Goal: Task Accomplishment & Management: Complete application form

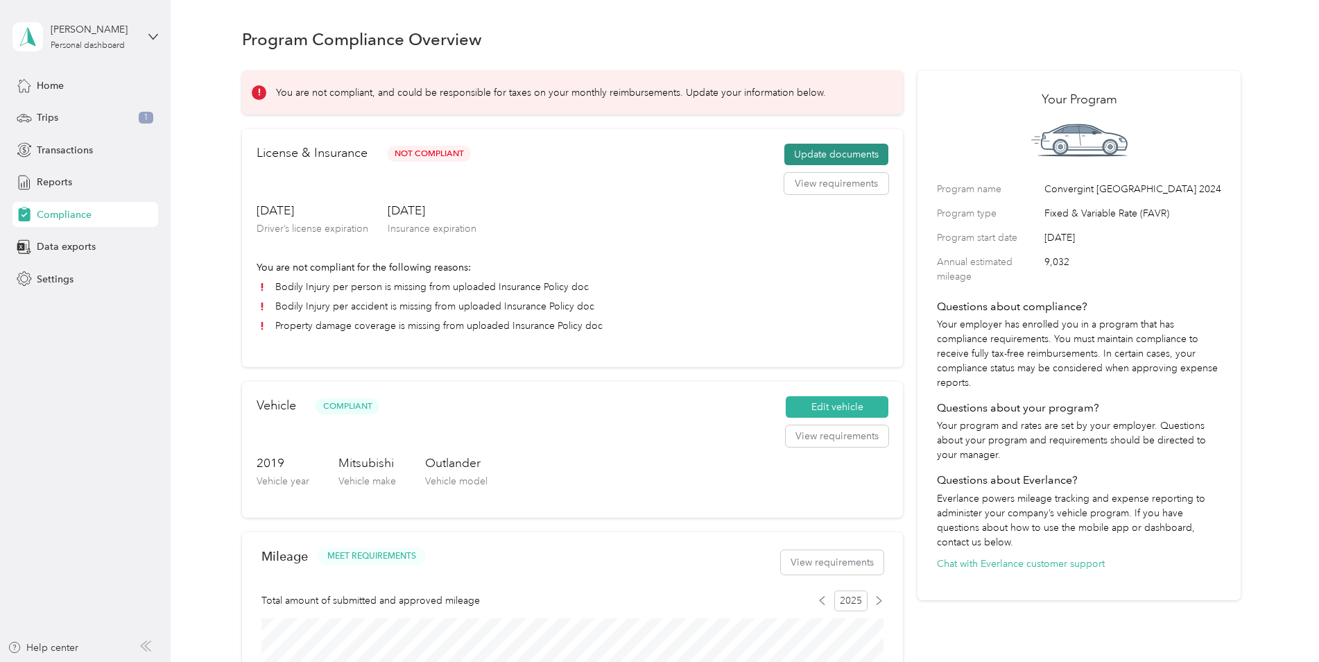
click at [828, 151] on button "Update documents" at bounding box center [837, 155] width 104 height 22
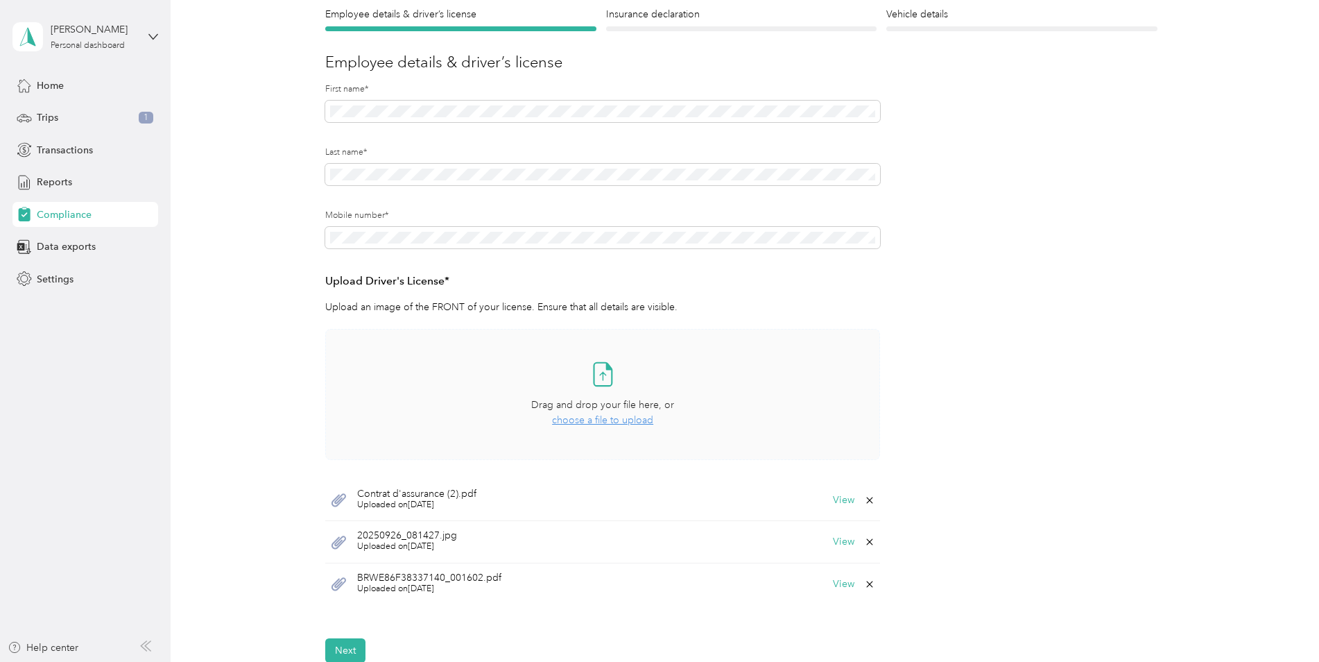
scroll to position [139, 0]
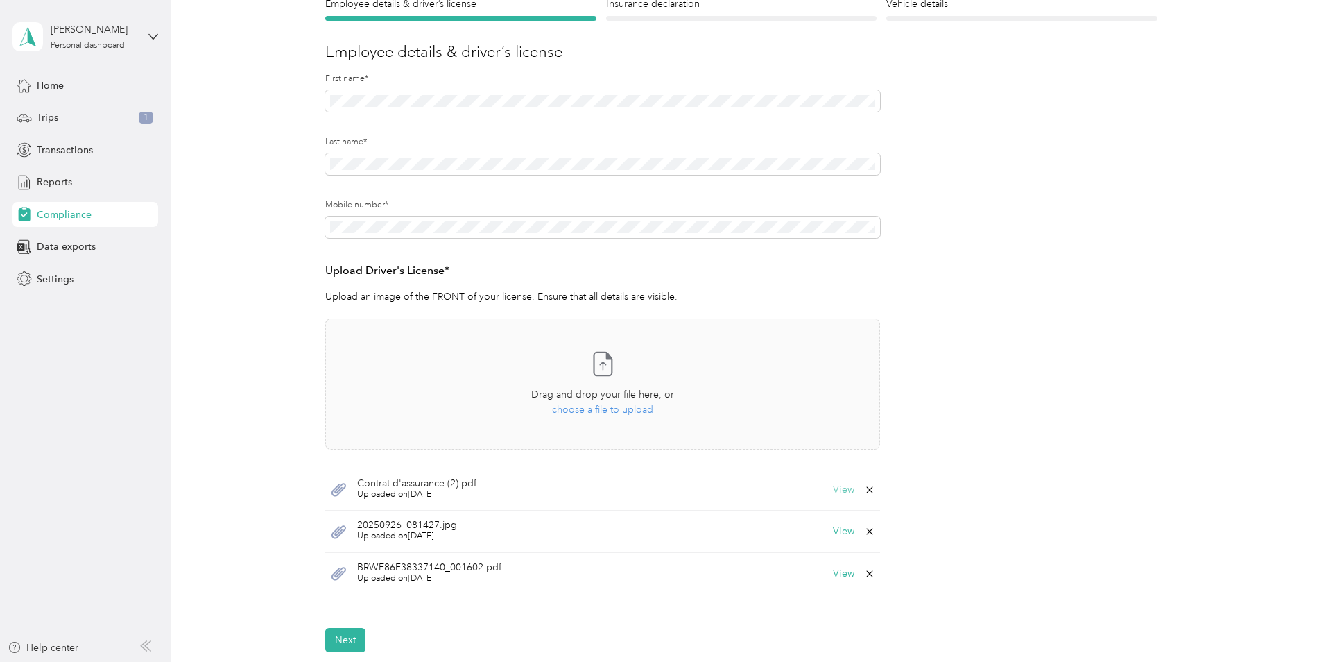
click at [837, 490] on button "View" at bounding box center [844, 490] width 22 height 10
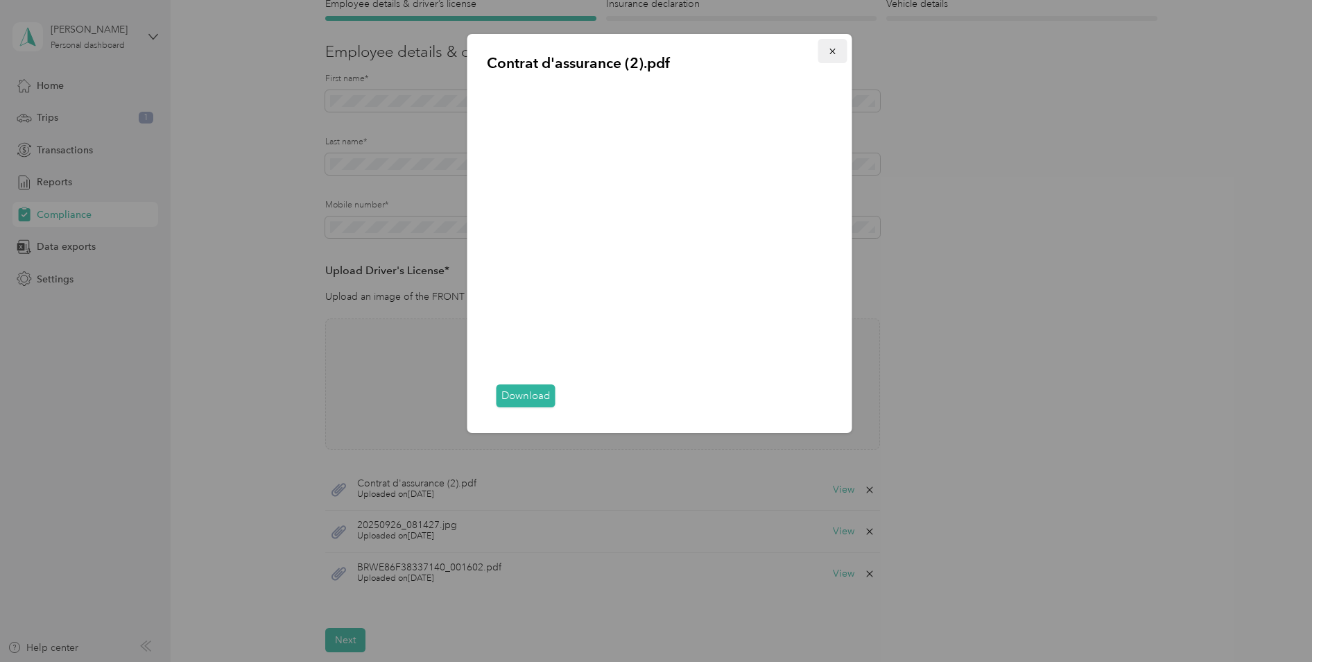
click at [835, 47] on icon "button" at bounding box center [833, 51] width 10 height 10
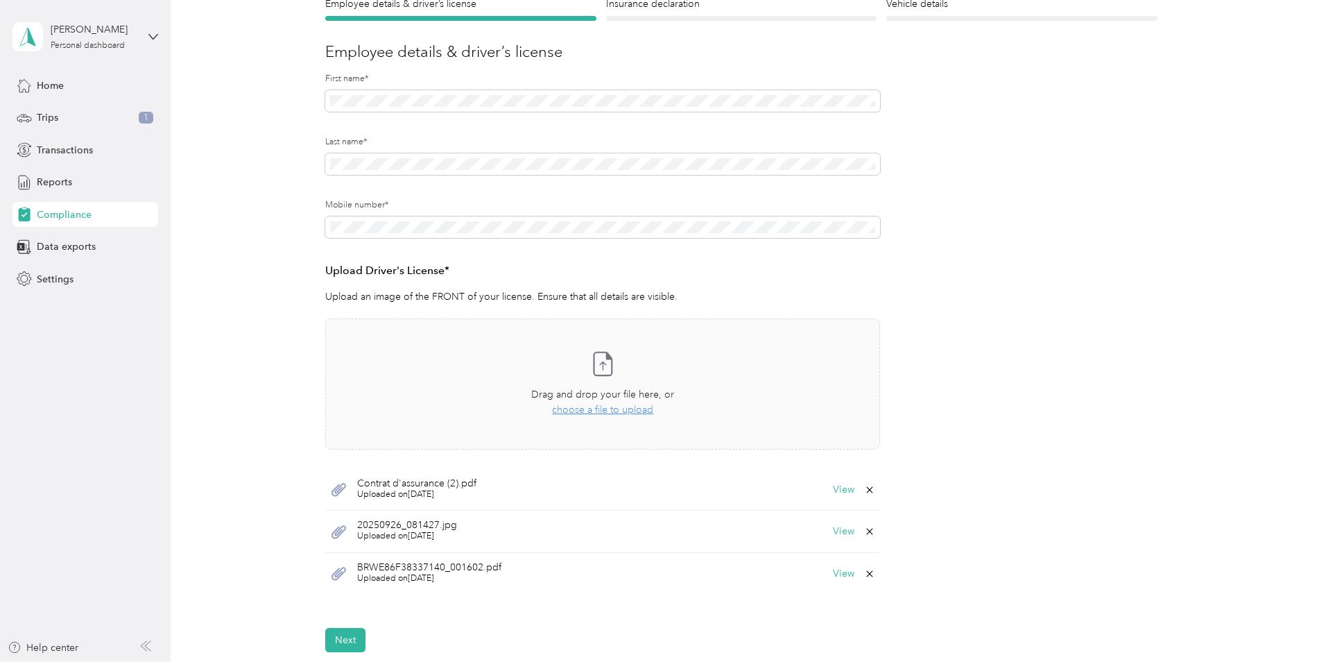
click at [866, 490] on icon at bounding box center [869, 489] width 11 height 11
click at [834, 493] on button "Yes" at bounding box center [833, 499] width 27 height 22
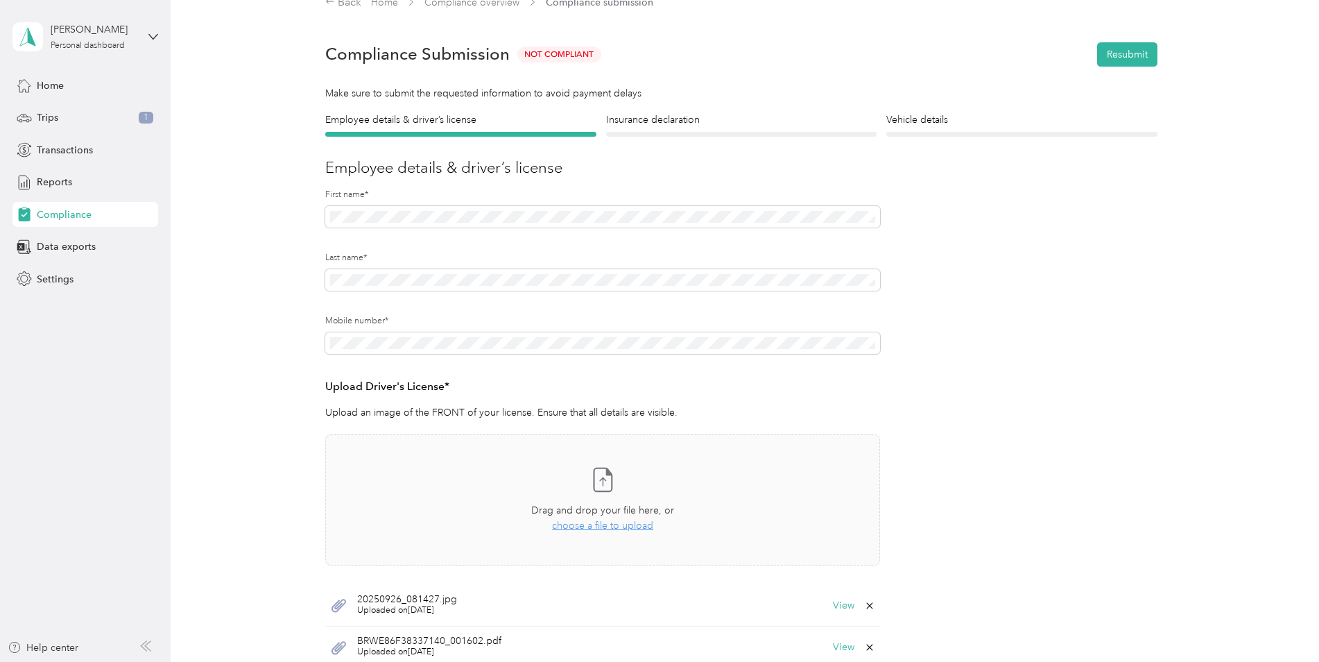
scroll to position [0, 0]
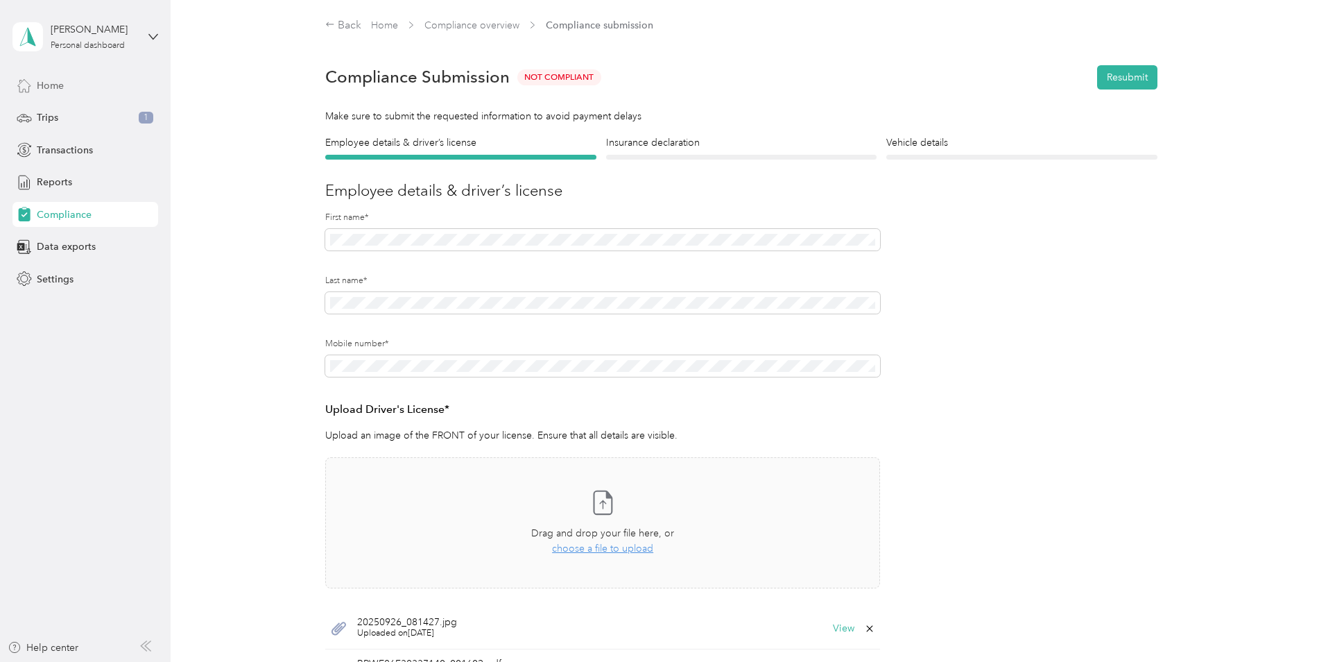
click at [61, 83] on span "Home" at bounding box center [50, 85] width 27 height 15
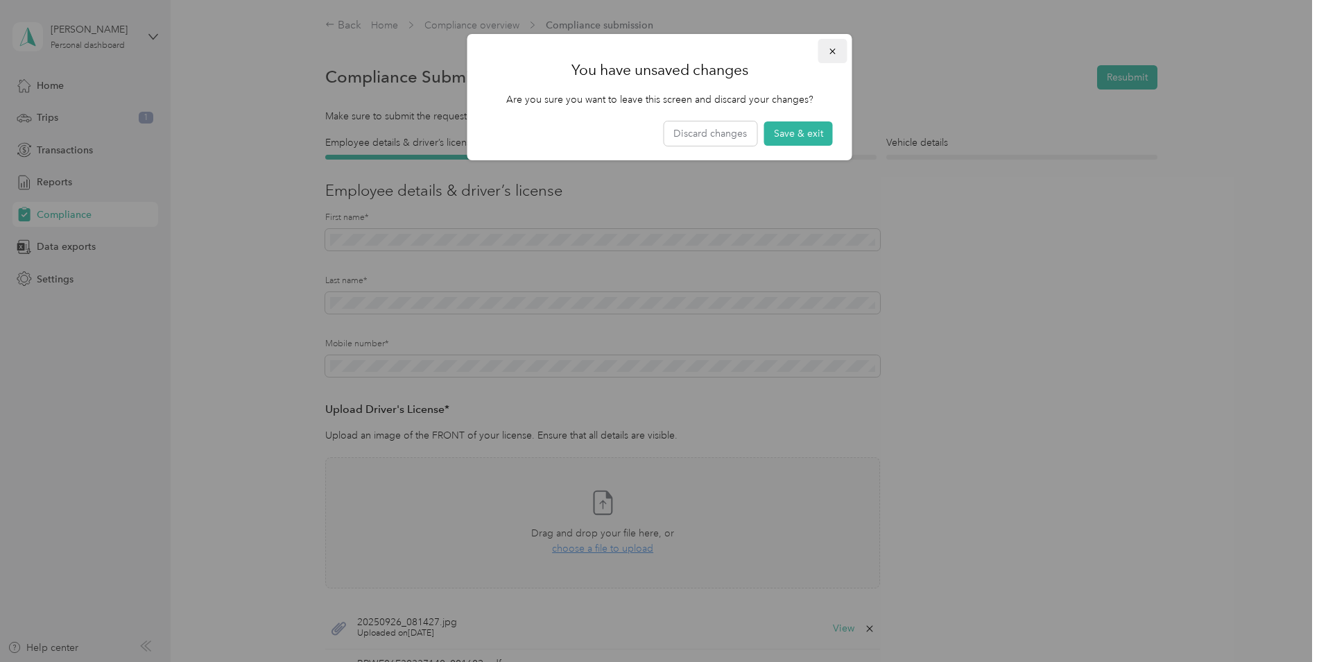
click at [828, 49] on icon "button" at bounding box center [833, 51] width 10 height 10
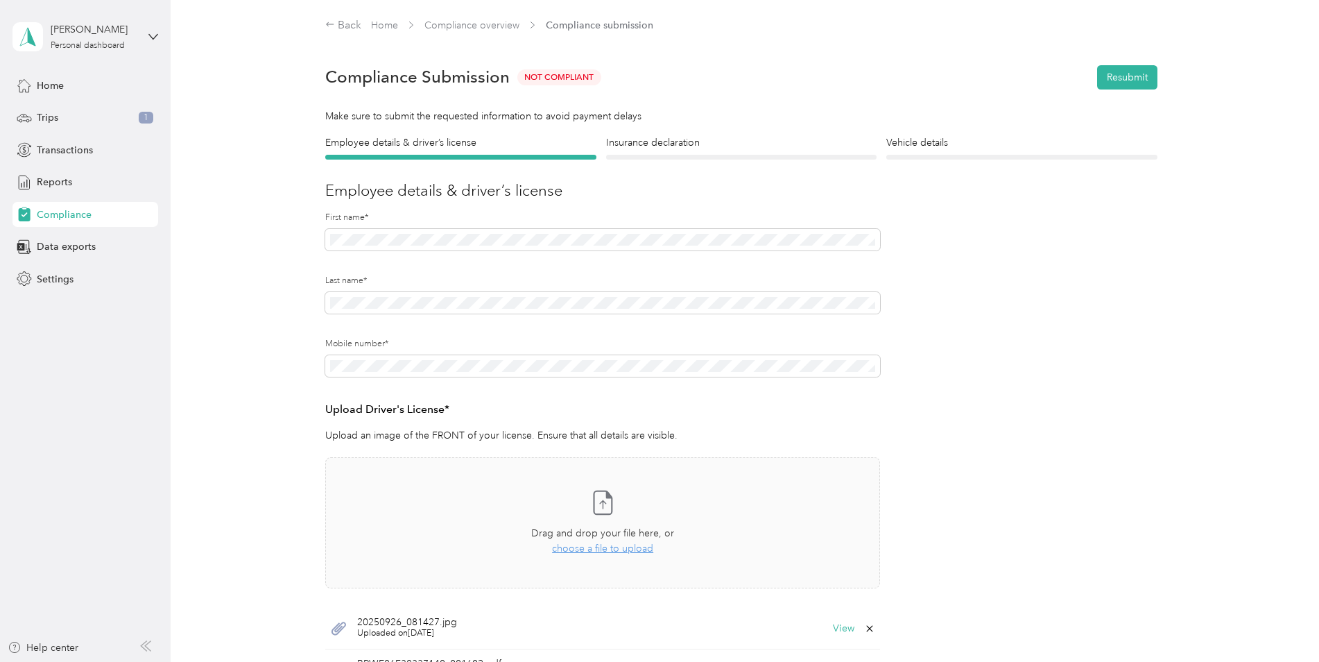
click at [79, 213] on span "Compliance" at bounding box center [64, 214] width 55 height 15
click at [687, 136] on h4 "Insurance declaration" at bounding box center [741, 142] width 271 height 15
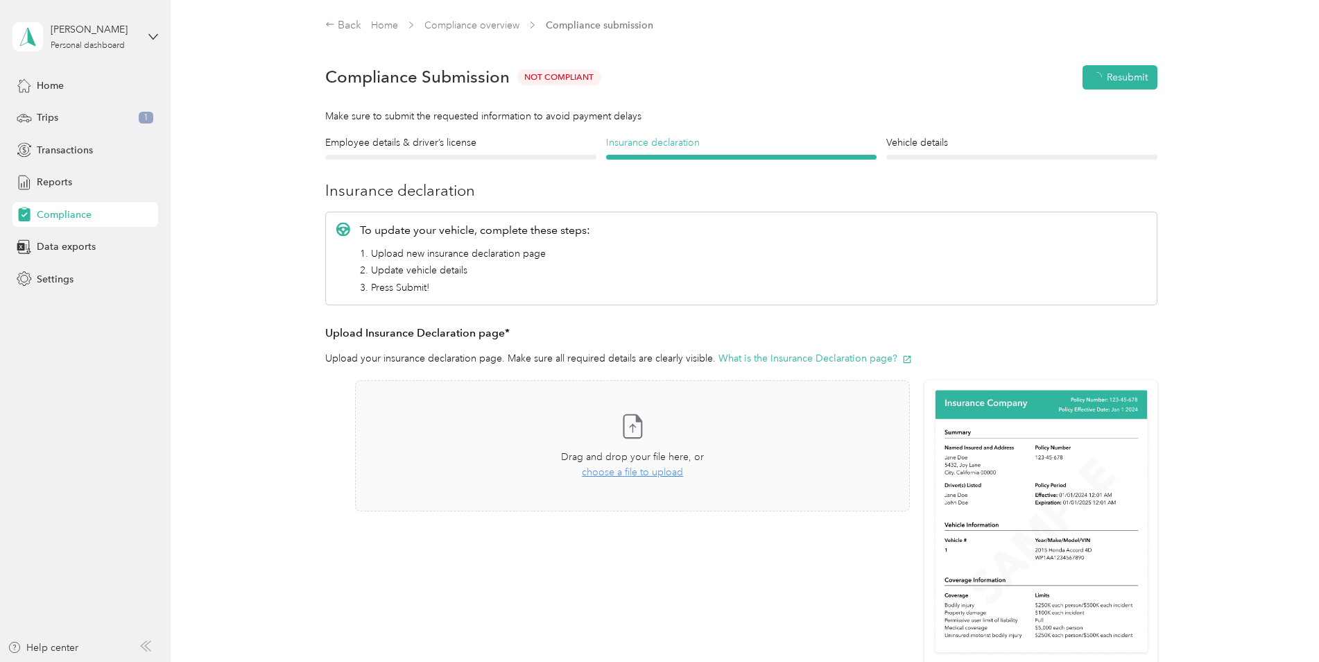
scroll to position [17, 0]
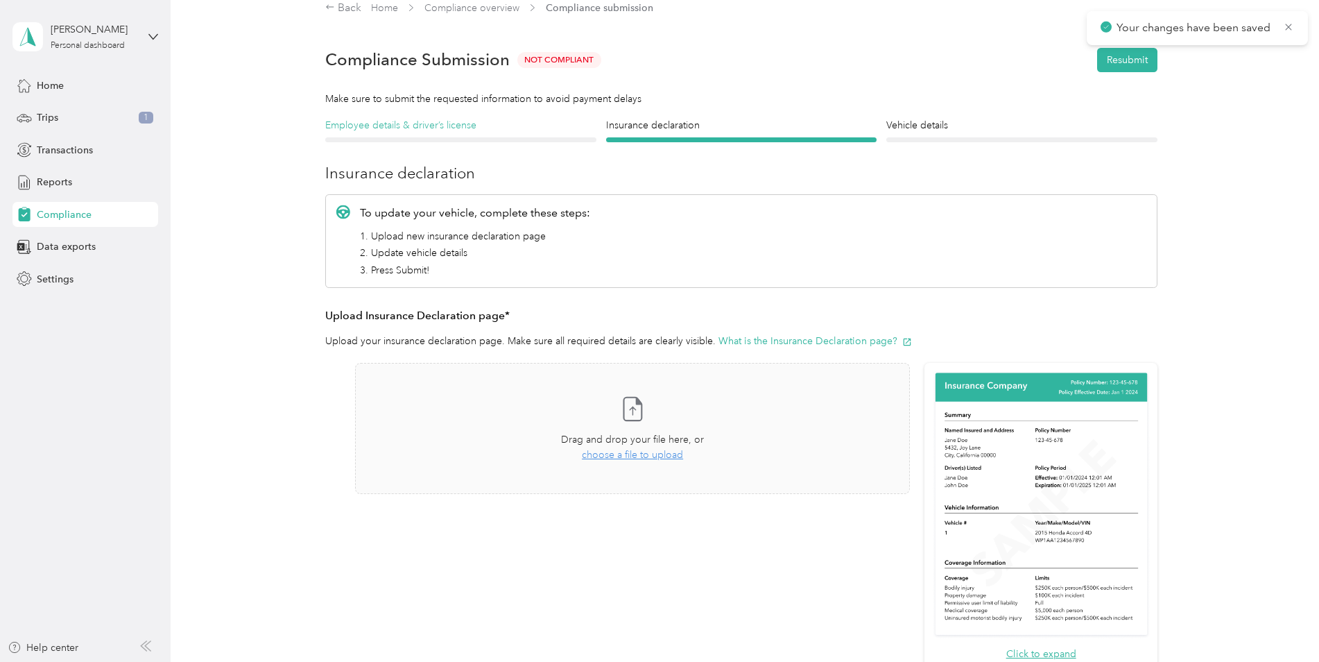
click at [469, 121] on h4 "Employee details & driver’s license" at bounding box center [460, 125] width 271 height 15
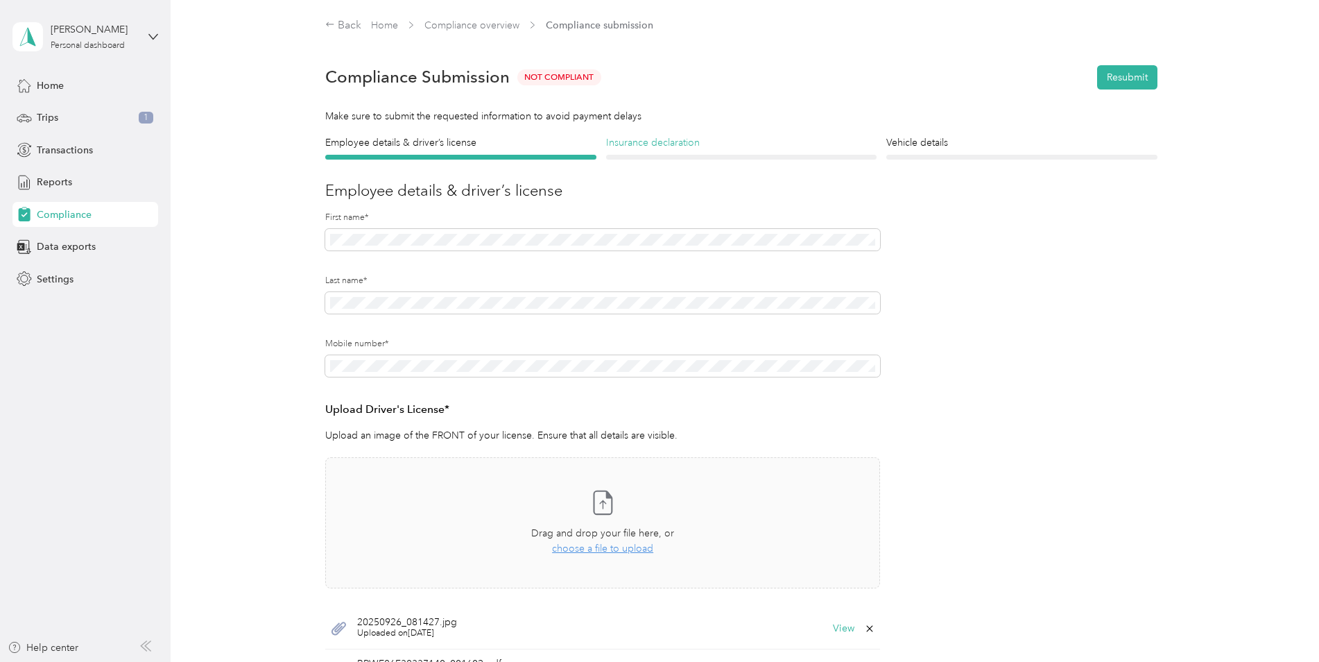
click at [696, 142] on h4 "Insurance declaration" at bounding box center [741, 142] width 271 height 15
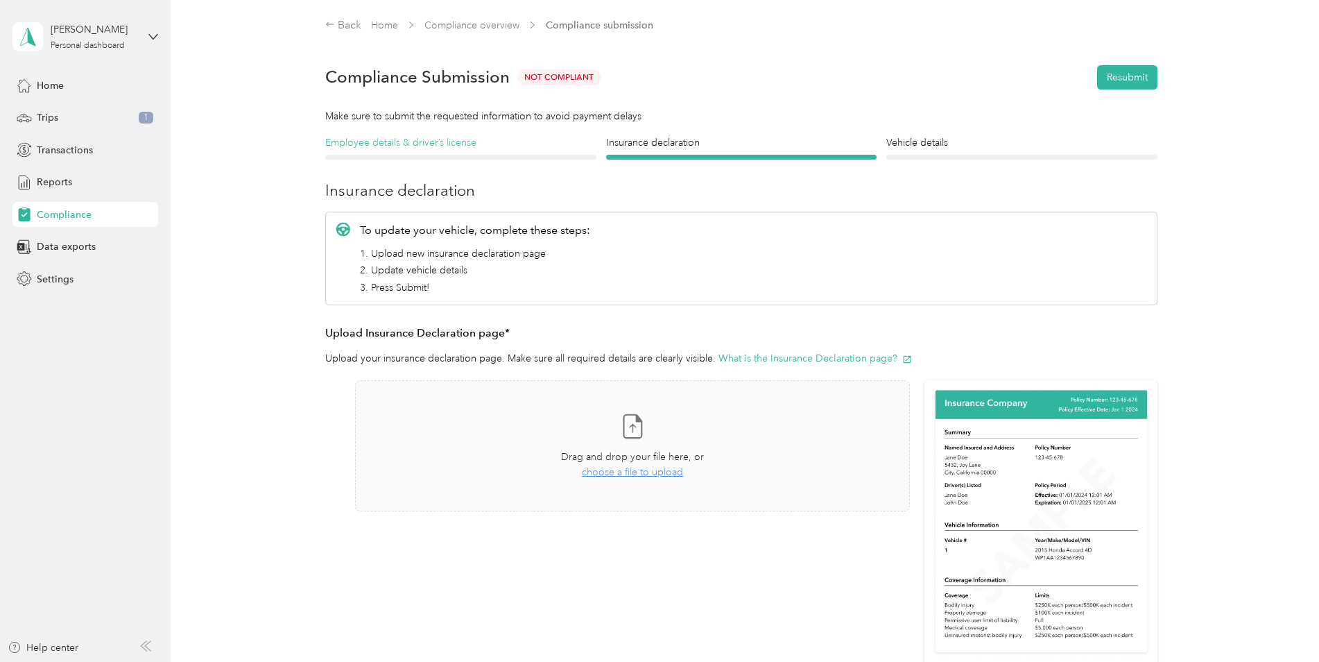
click at [385, 137] on h4 "Employee details & driver’s license" at bounding box center [460, 142] width 271 height 15
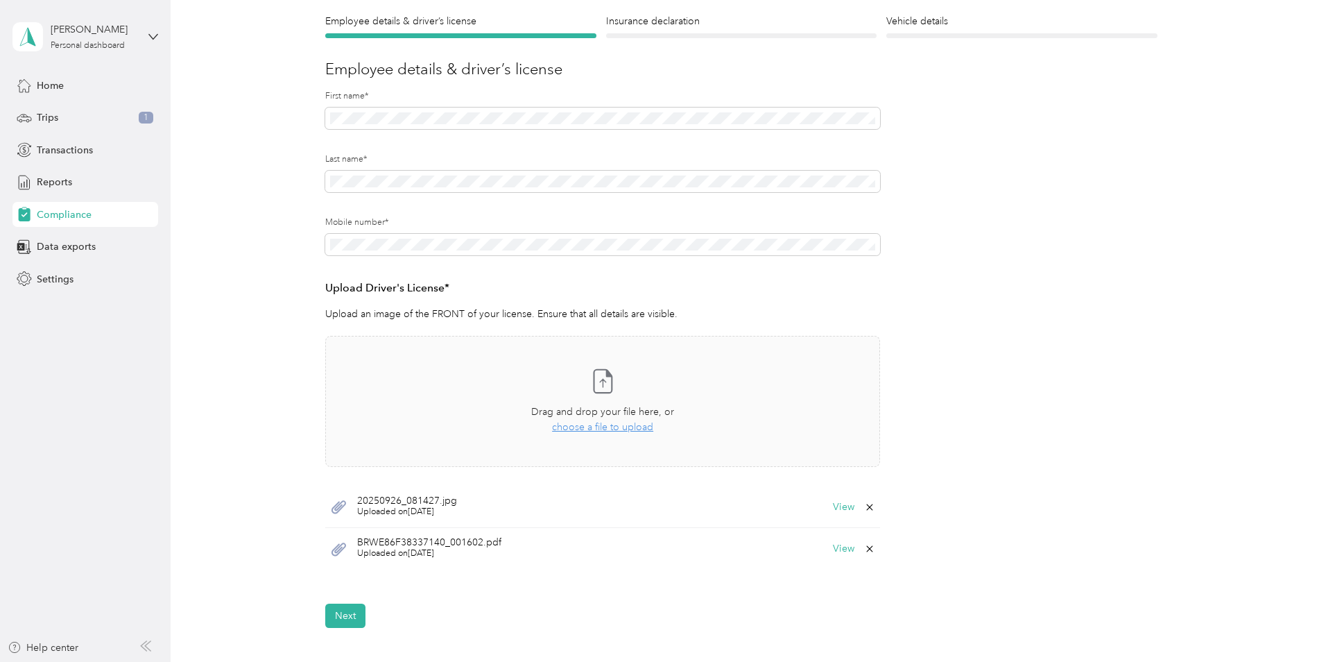
scroll to position [139, 0]
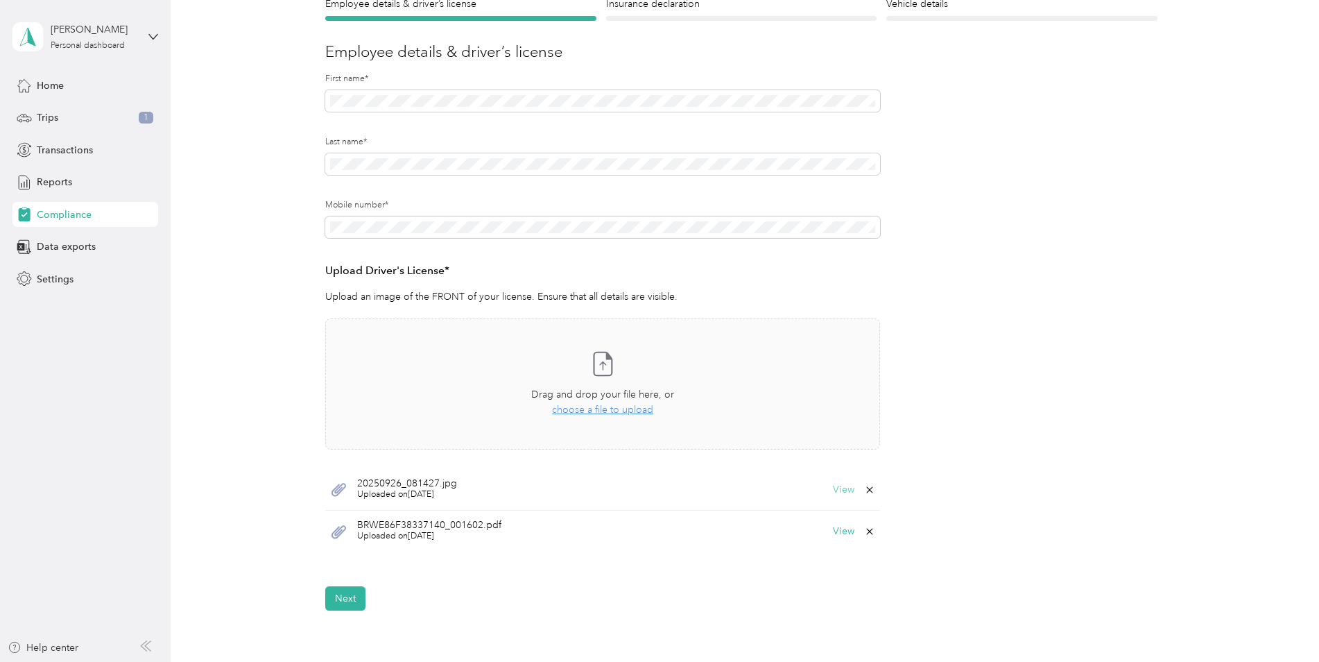
click at [841, 490] on button "View" at bounding box center [844, 490] width 22 height 10
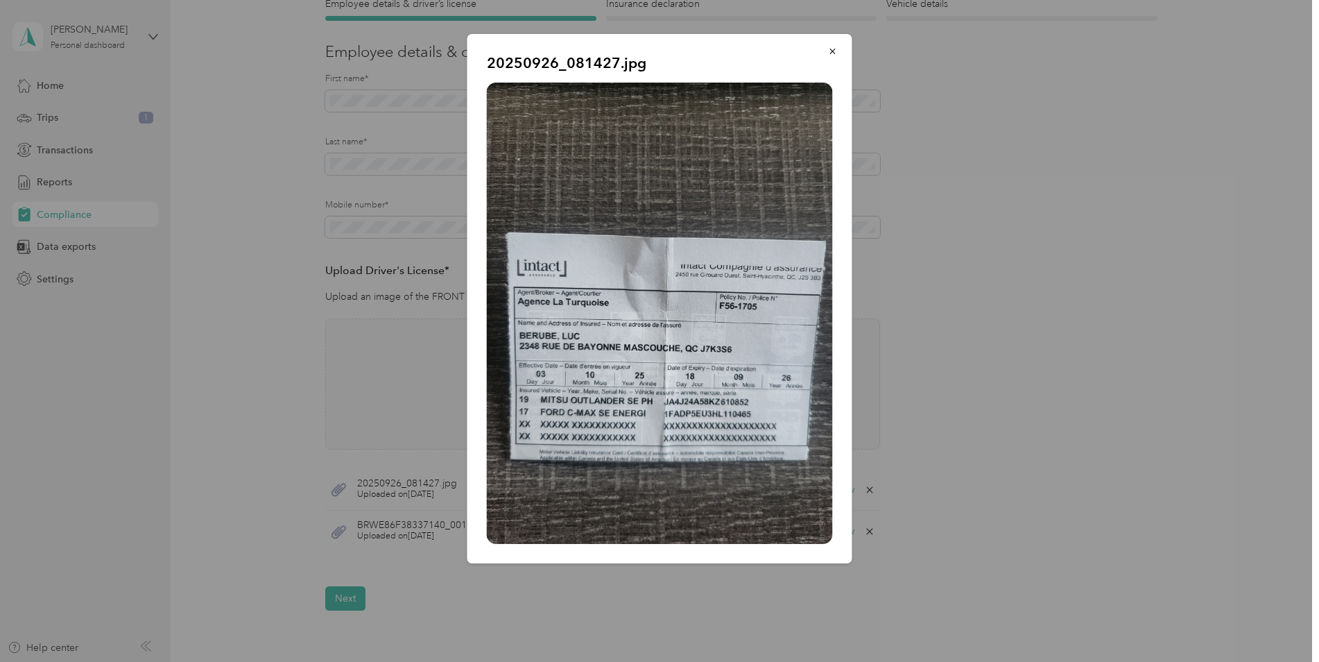
drag, startPoint x: 829, startPoint y: 46, endPoint x: 836, endPoint y: 51, distance: 8.5
click at [832, 49] on icon "button" at bounding box center [833, 51] width 10 height 10
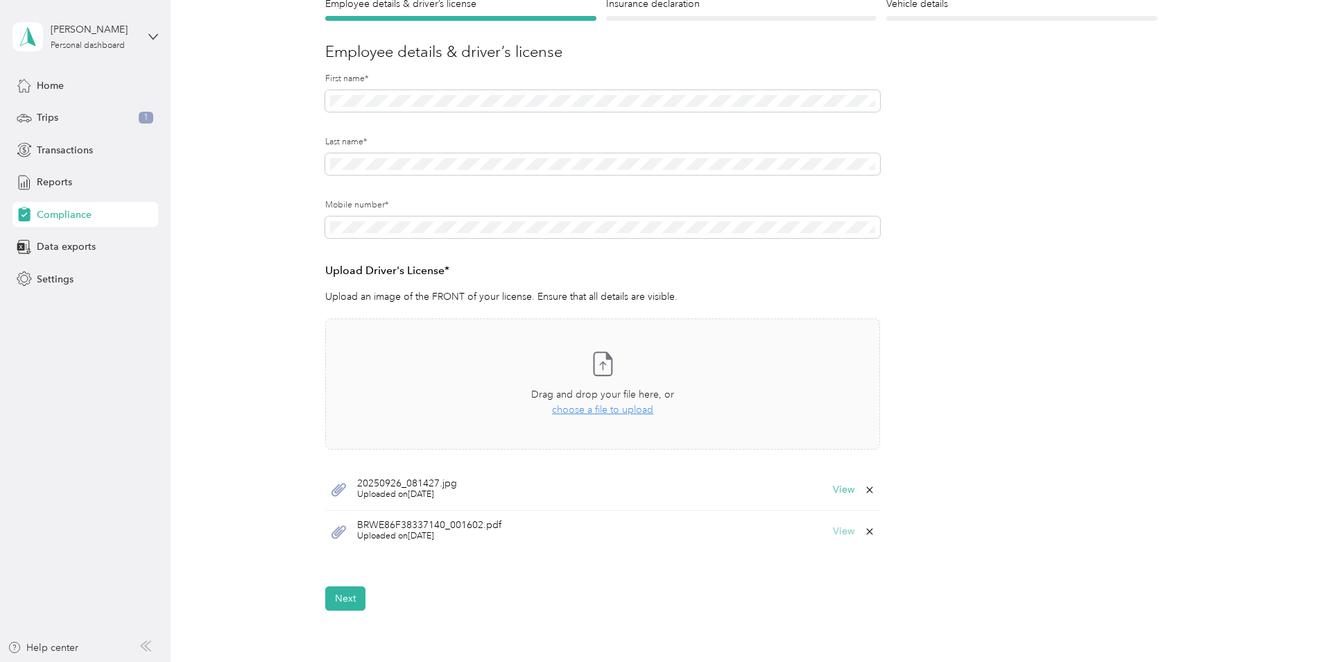
click at [841, 529] on button "View" at bounding box center [844, 531] width 22 height 10
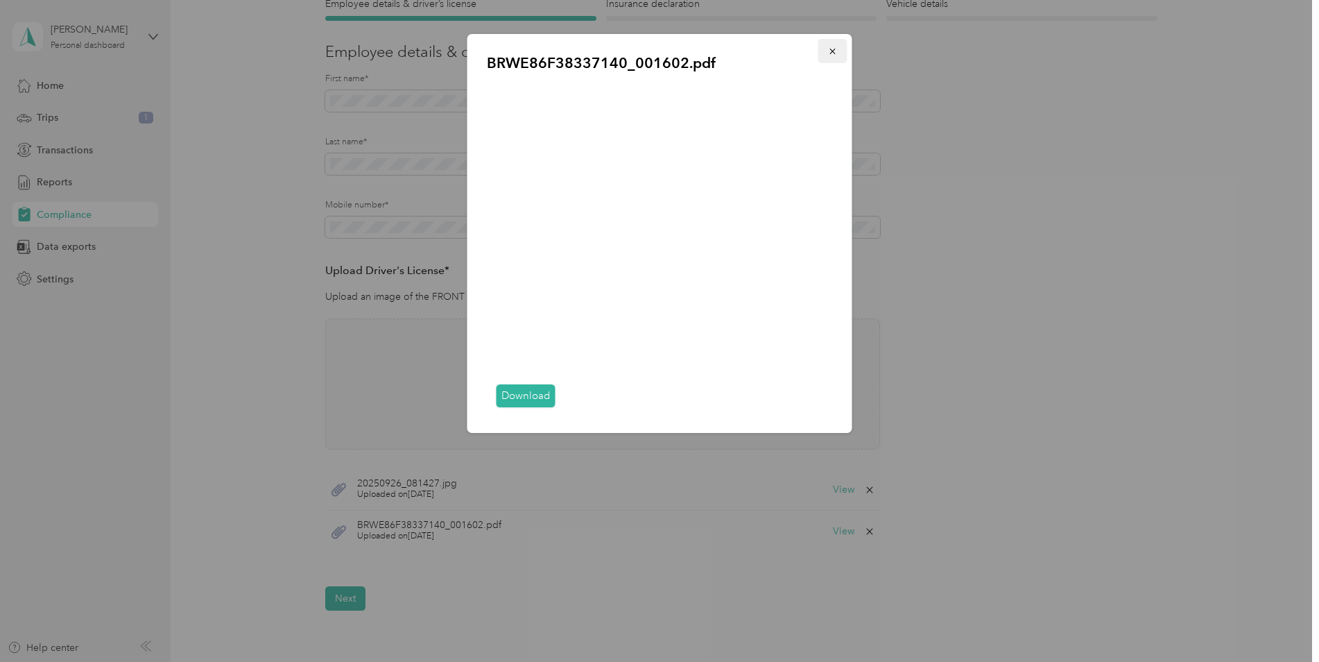
click at [830, 46] on icon "button" at bounding box center [833, 51] width 10 height 10
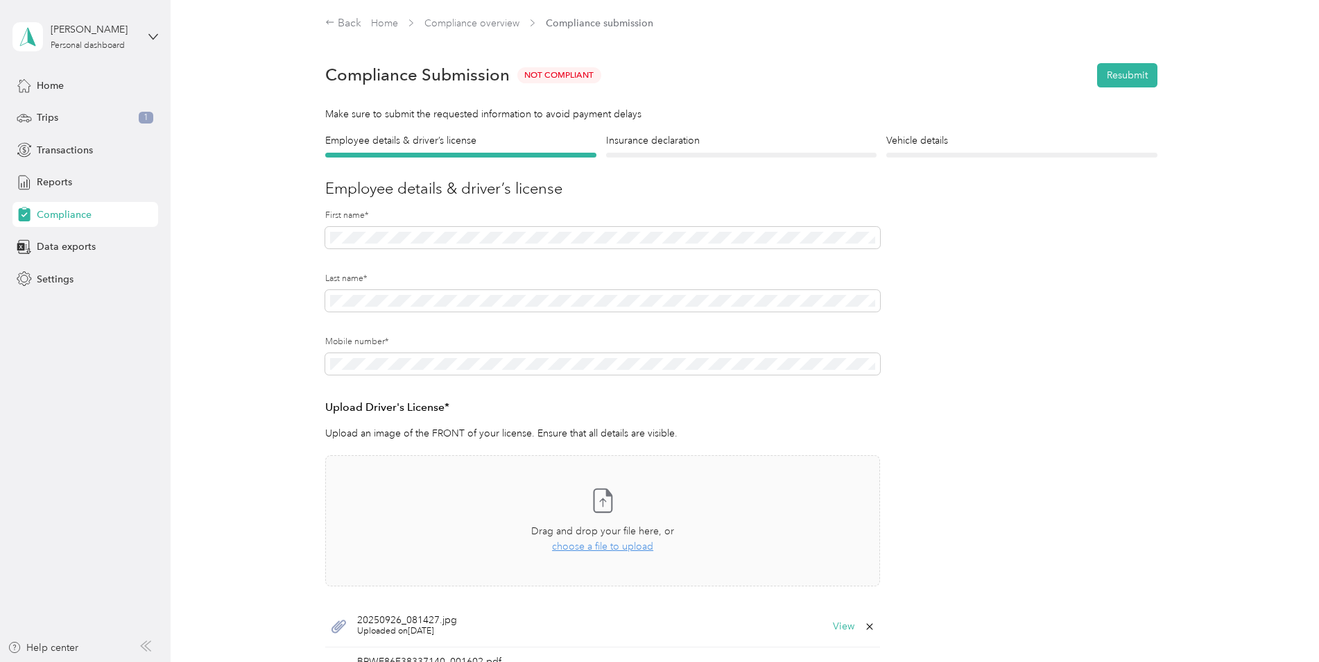
scroll to position [0, 0]
click at [674, 145] on h4 "Insurance declaration" at bounding box center [741, 142] width 271 height 15
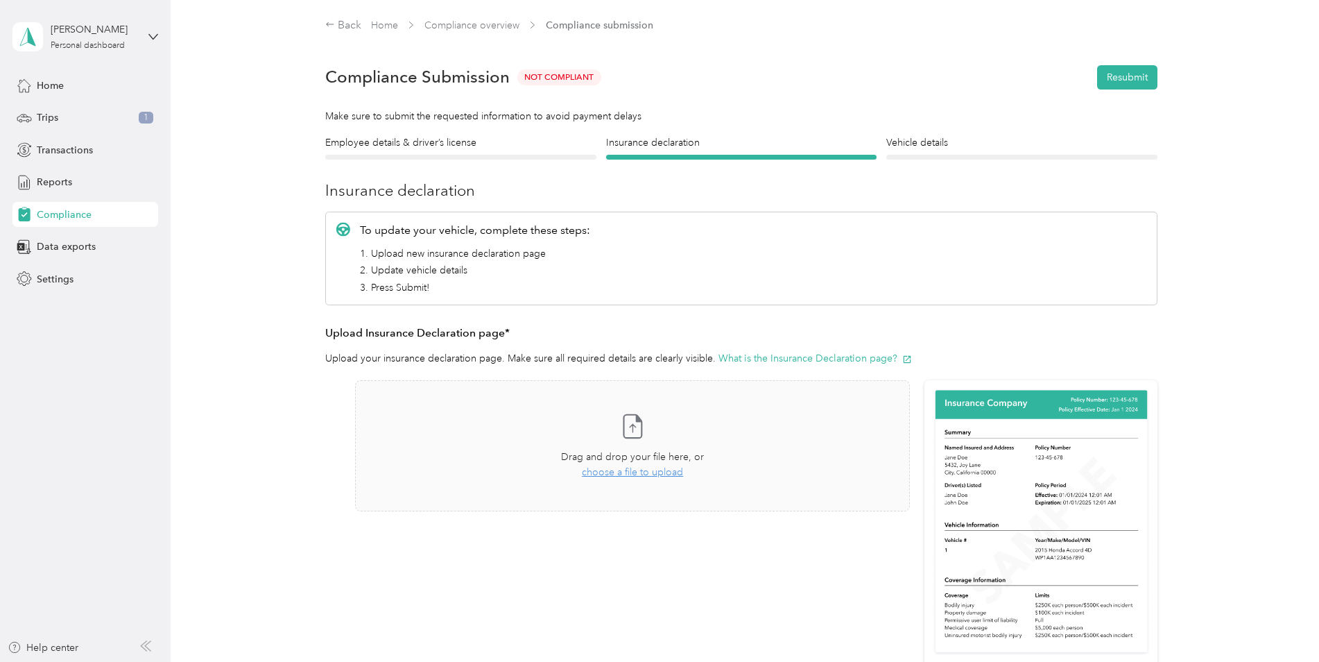
click at [915, 131] on section "Back Home Compliance overview Compliance submission Compliance Submission Not C…" at bounding box center [741, 400] width 999 height 766
click at [918, 141] on h4 "Vehicle details" at bounding box center [1021, 142] width 271 height 15
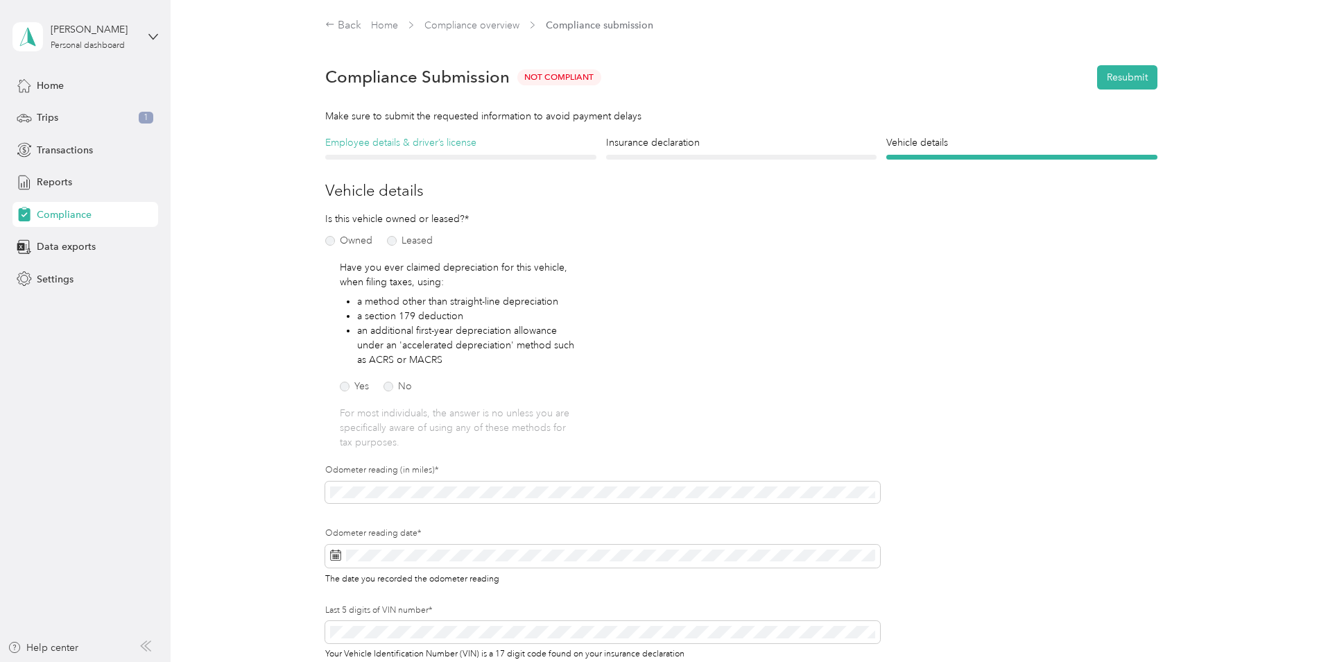
click at [439, 142] on h4 "Employee details & driver’s license" at bounding box center [460, 142] width 271 height 15
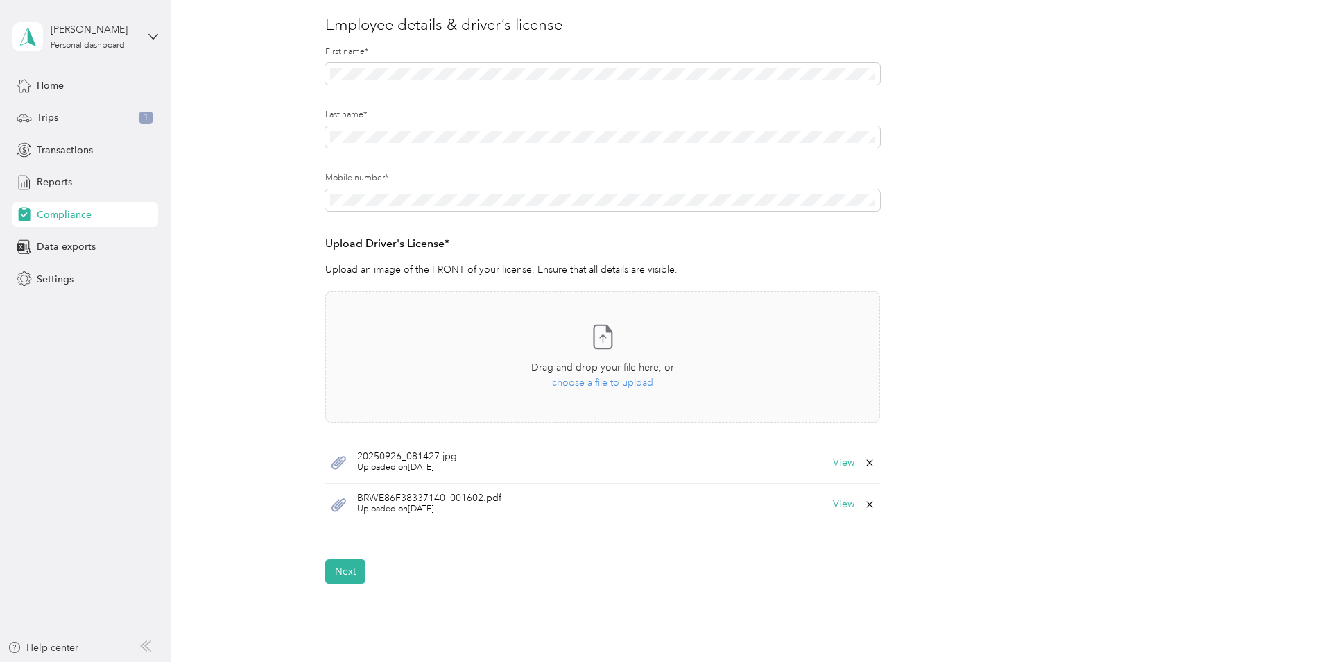
scroll to position [208, 0]
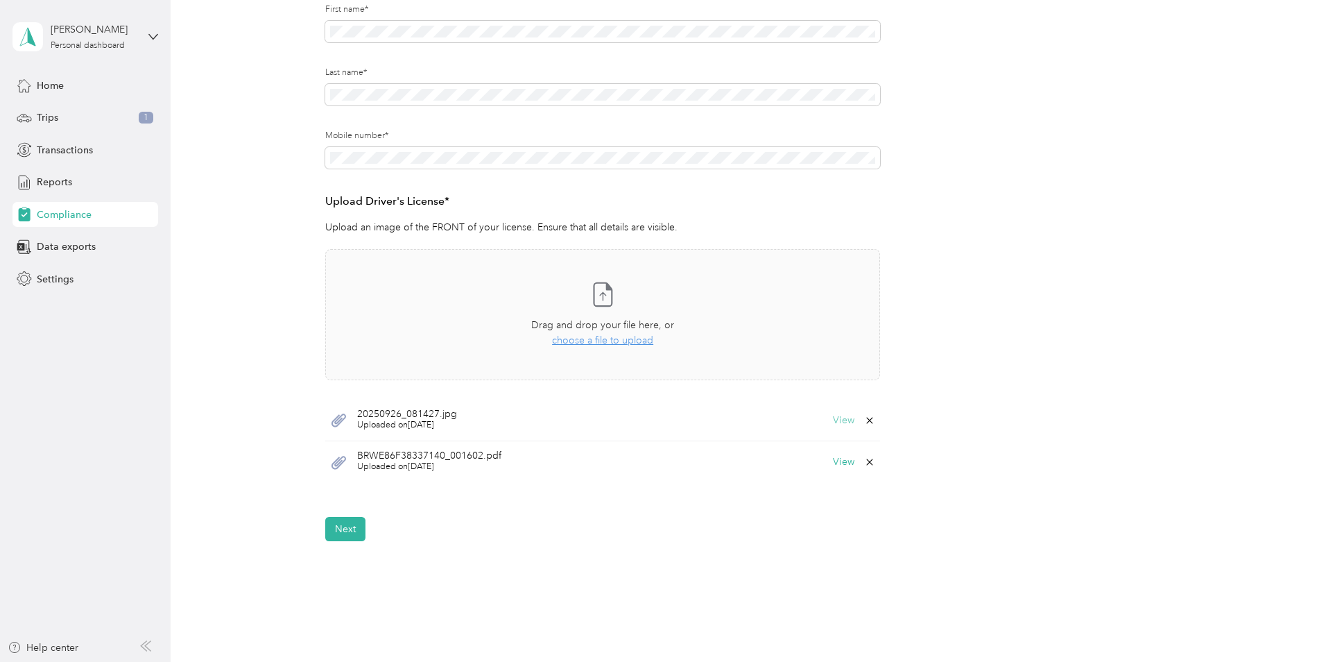
click at [844, 418] on button "View" at bounding box center [844, 420] width 22 height 10
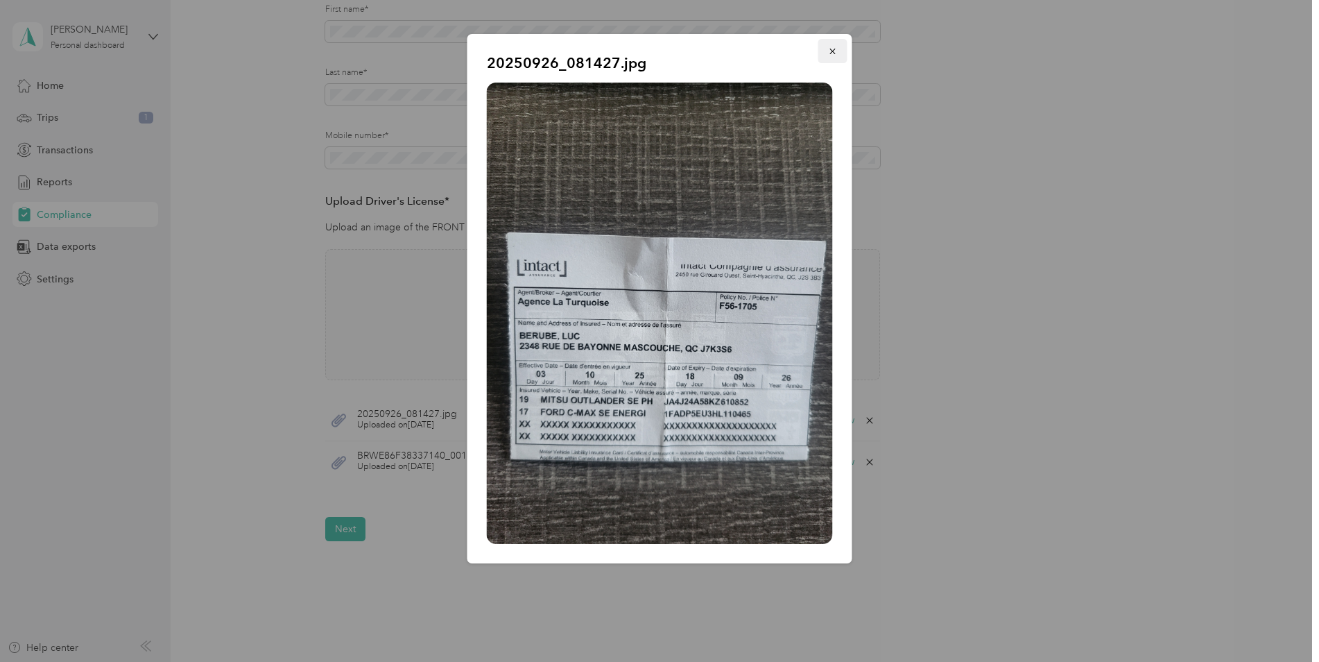
click at [833, 47] on icon "button" at bounding box center [833, 51] width 10 height 10
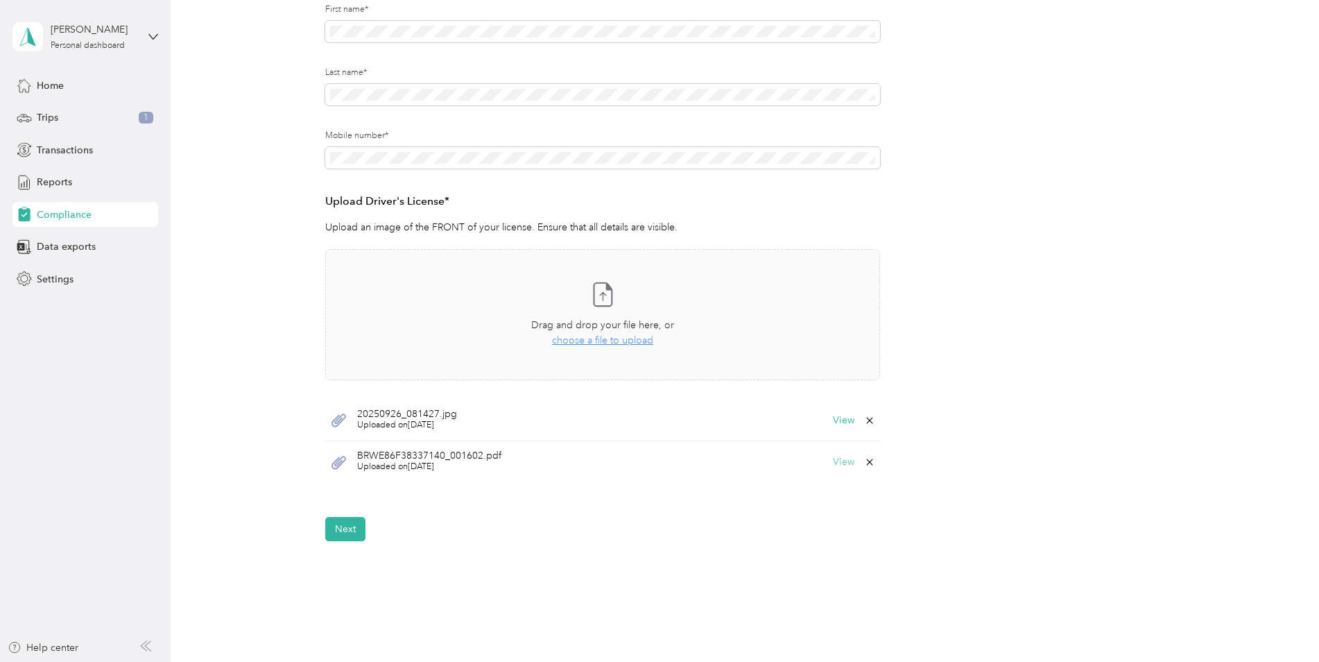
click at [838, 463] on button "View" at bounding box center [844, 462] width 22 height 10
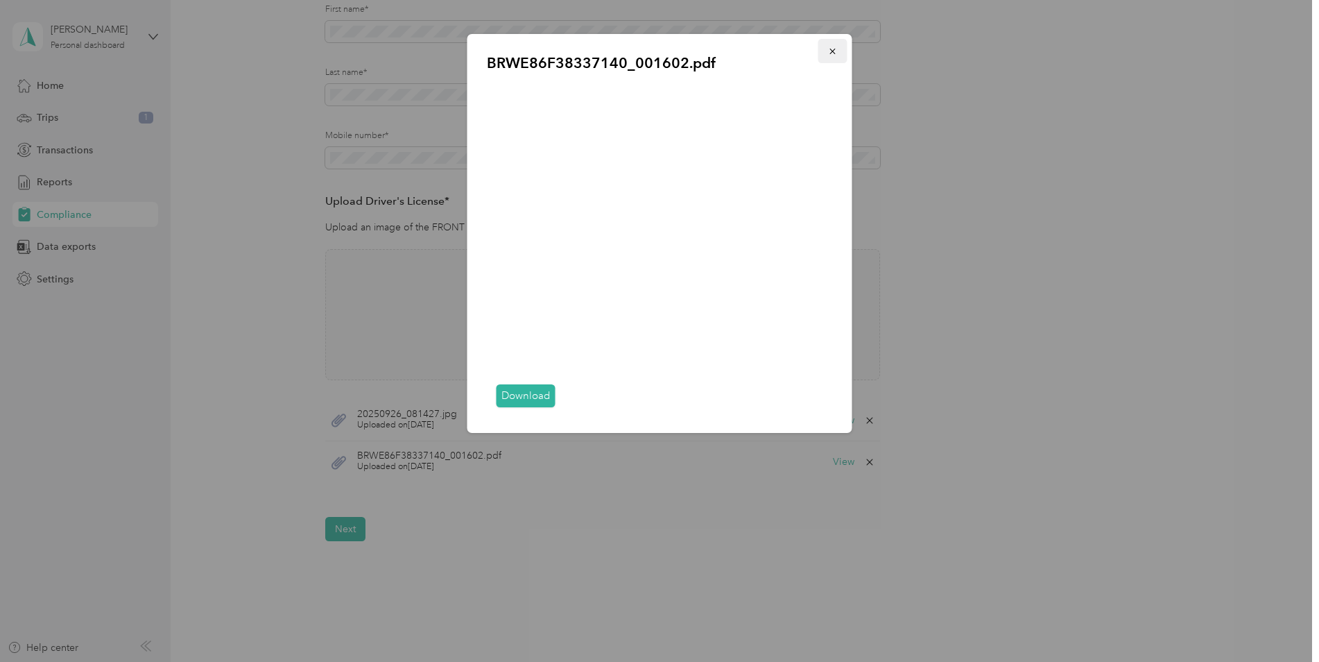
click at [830, 52] on icon "button" at bounding box center [833, 51] width 10 height 10
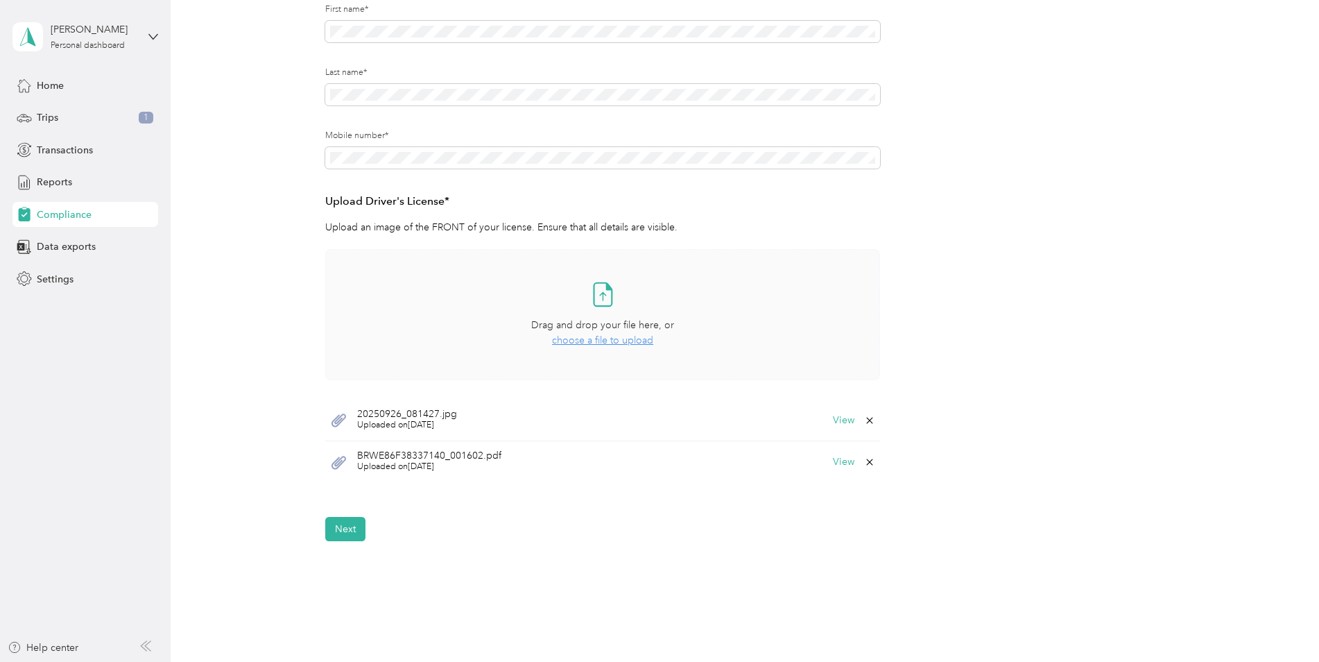
drag, startPoint x: 603, startPoint y: 337, endPoint x: 594, endPoint y: 284, distance: 53.4
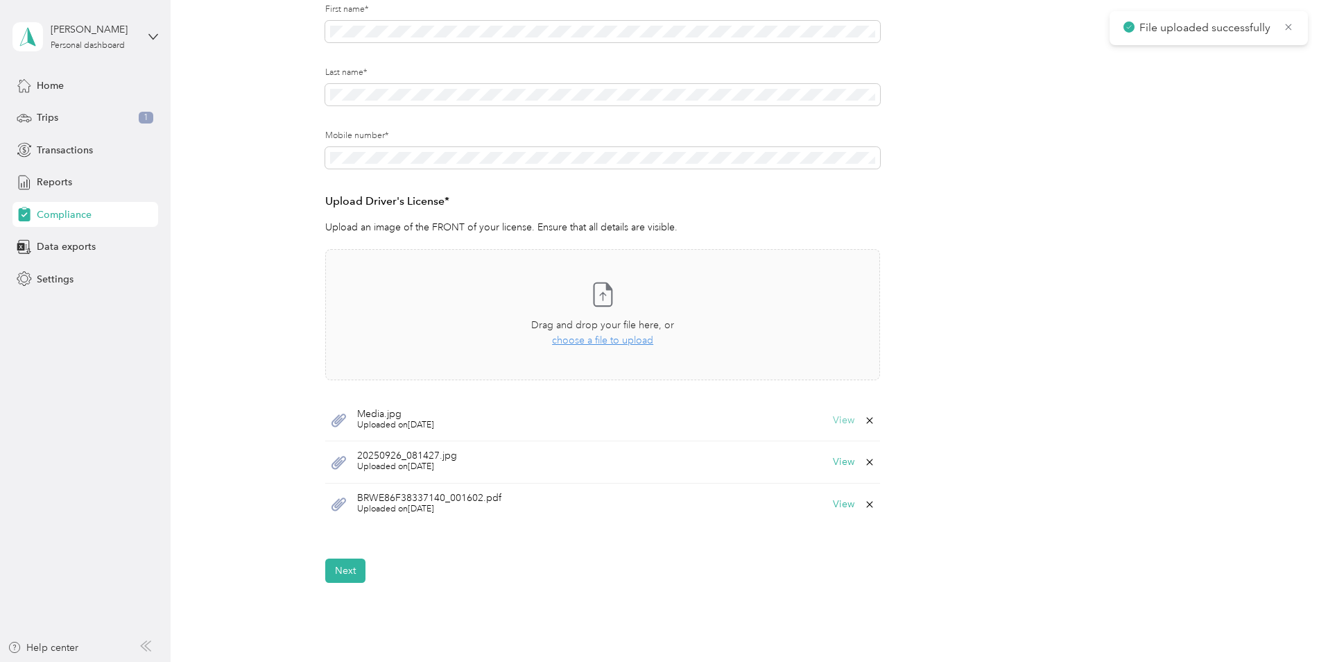
click at [839, 420] on button "View" at bounding box center [844, 420] width 22 height 10
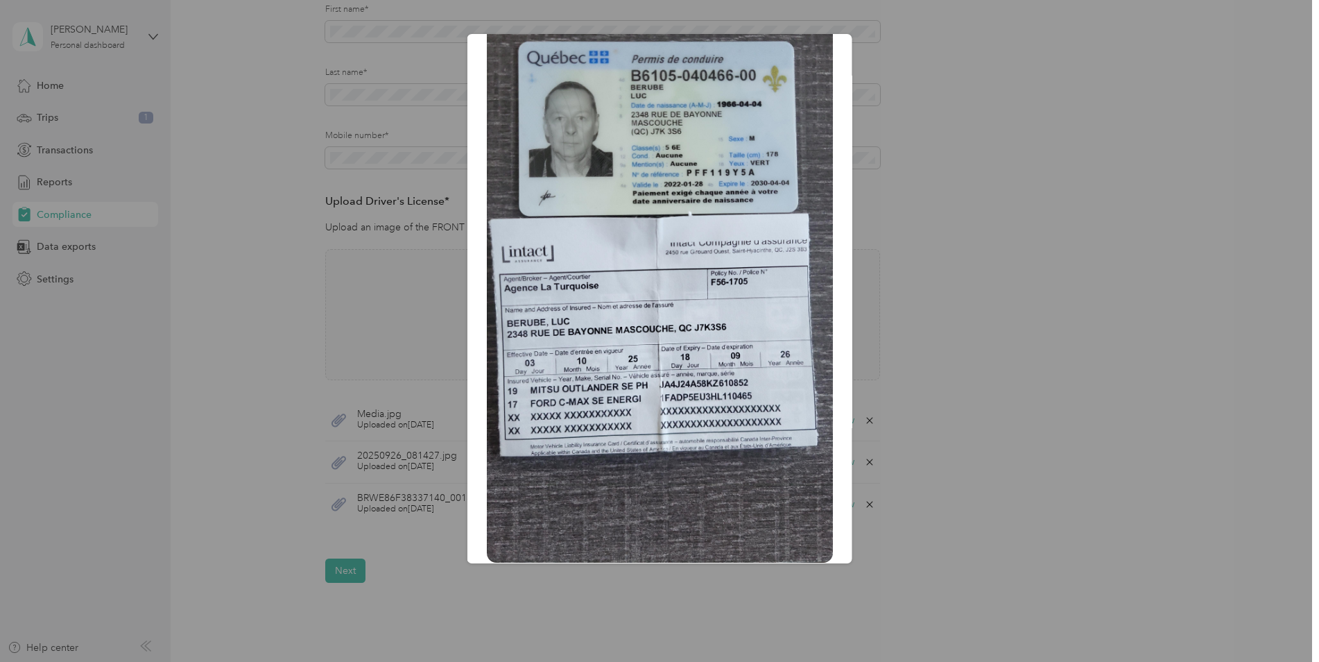
scroll to position [0, 0]
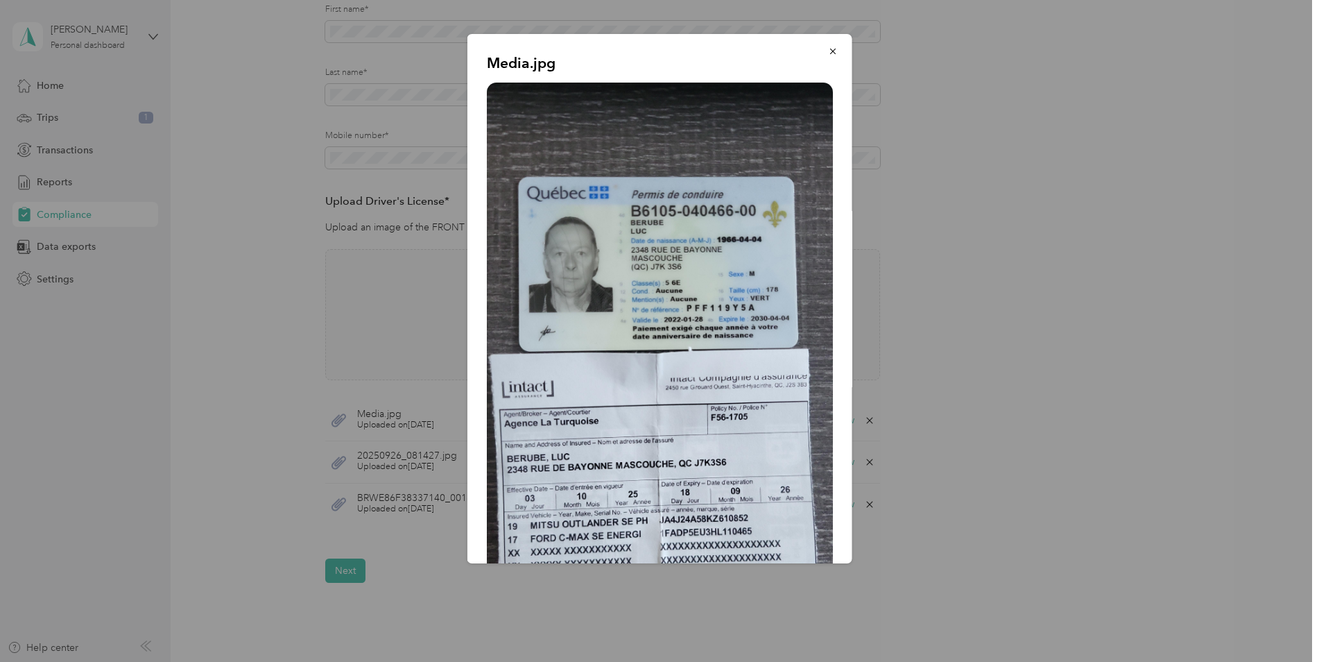
click at [212, 386] on div at bounding box center [659, 331] width 1319 height 662
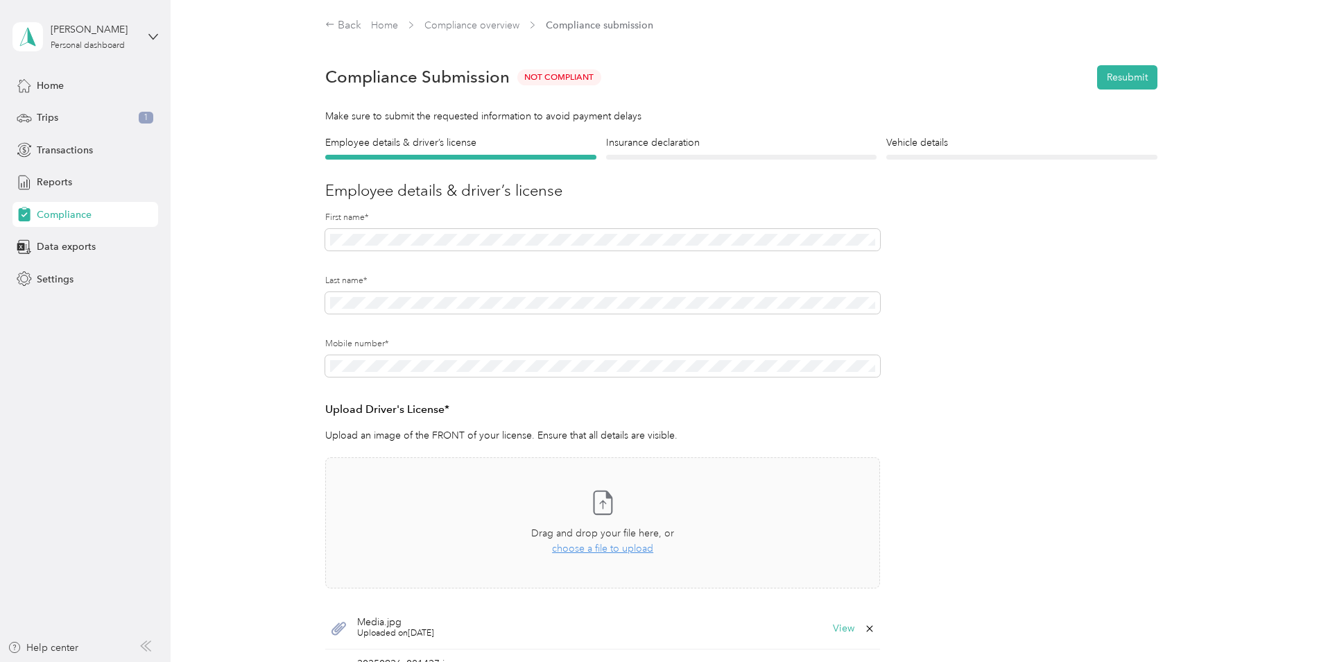
click at [653, 151] on div "Insurance declaration Insurance" at bounding box center [741, 147] width 271 height 24
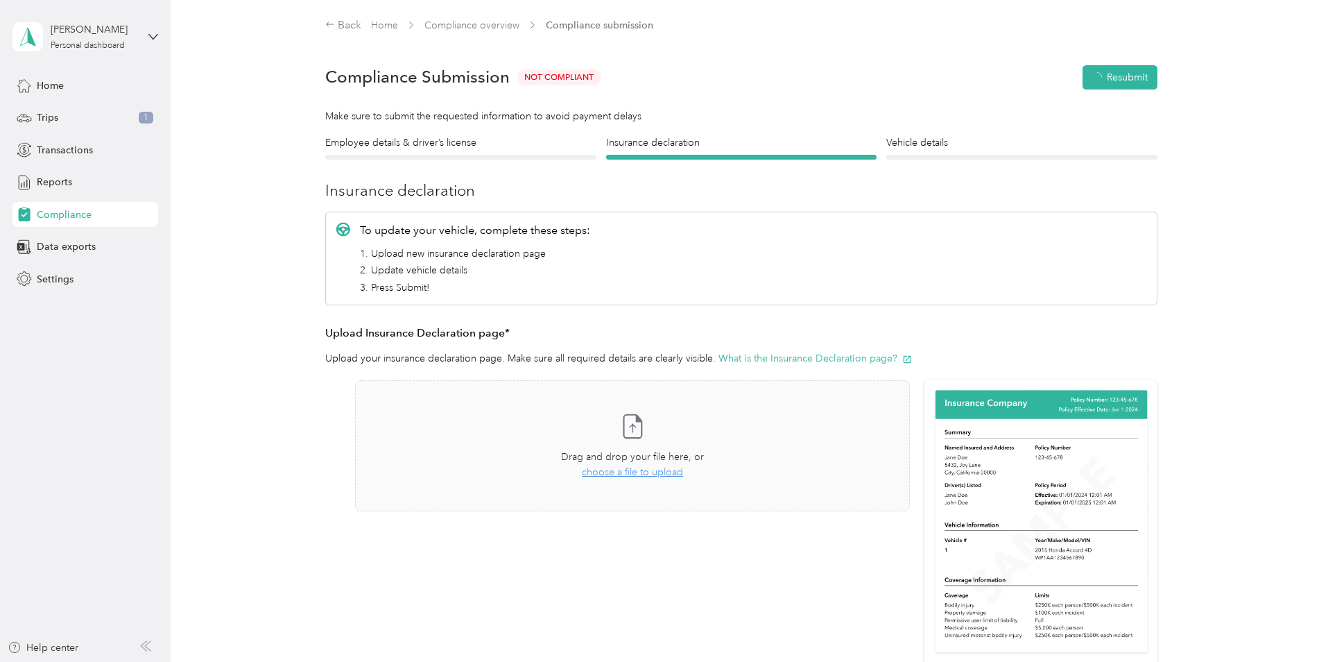
scroll to position [17, 0]
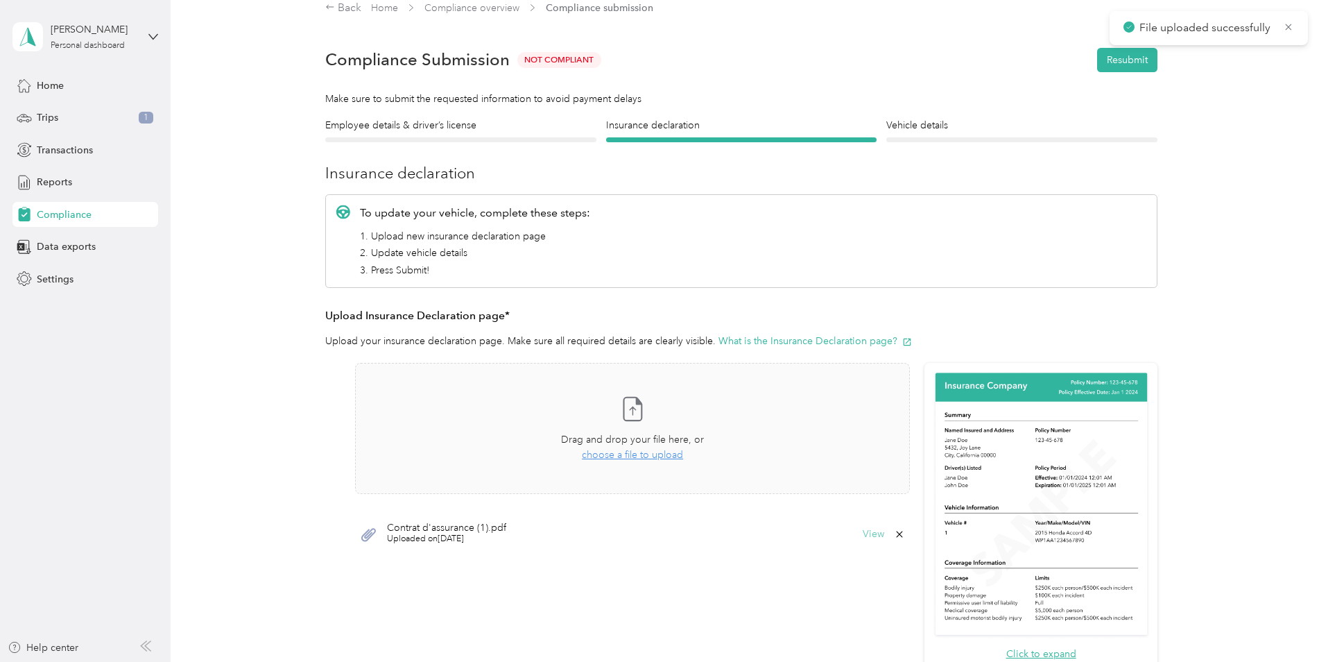
click at [871, 530] on button "View" at bounding box center [874, 534] width 22 height 10
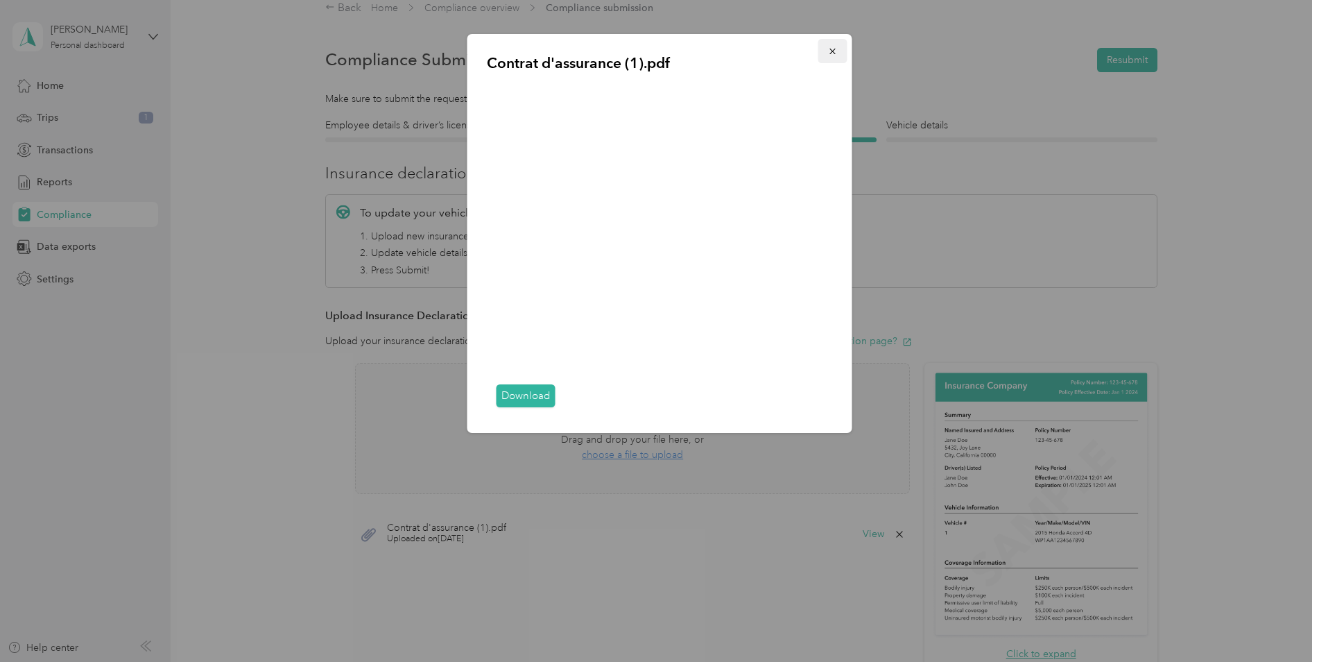
click at [830, 45] on span "button" at bounding box center [833, 51] width 10 height 12
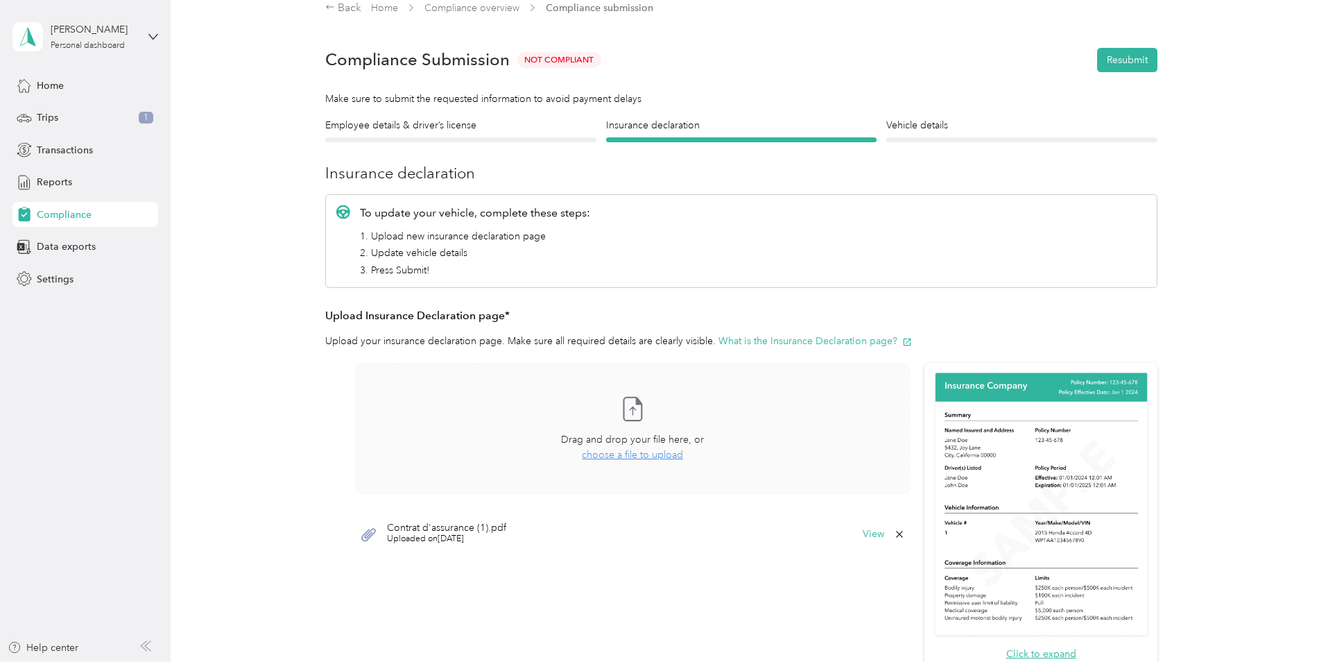
scroll to position [0, 0]
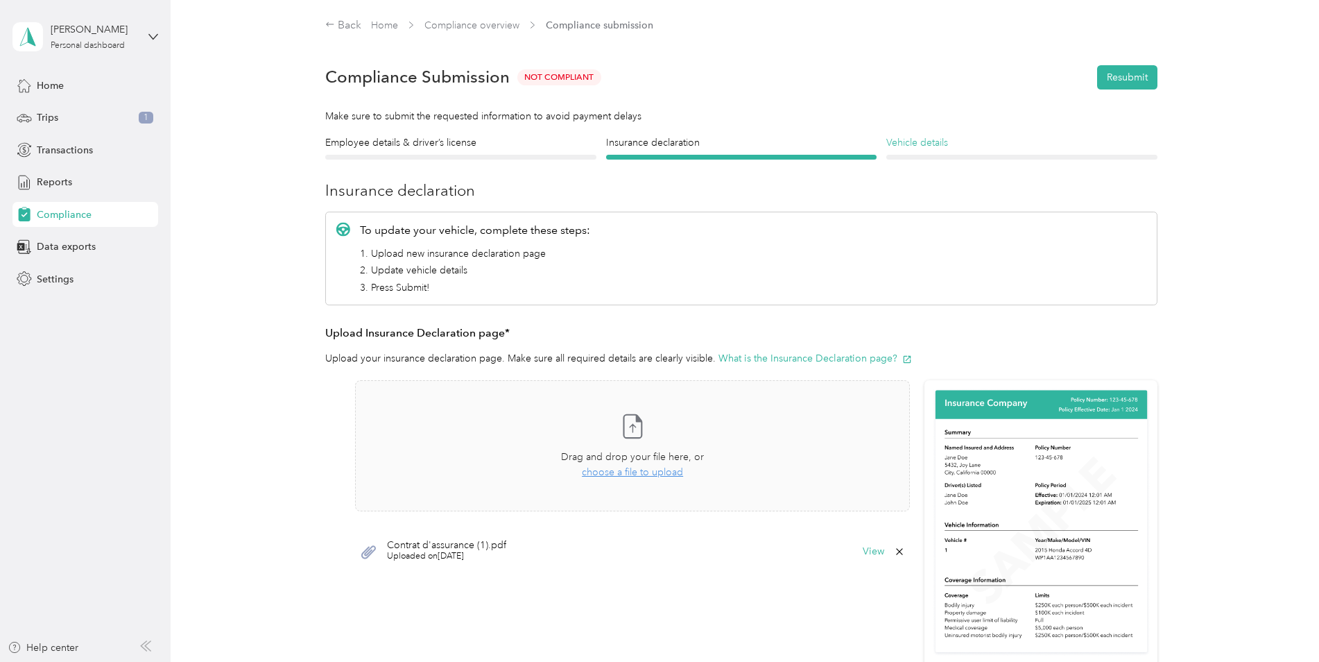
click at [942, 139] on h4 "Vehicle details" at bounding box center [1021, 142] width 271 height 15
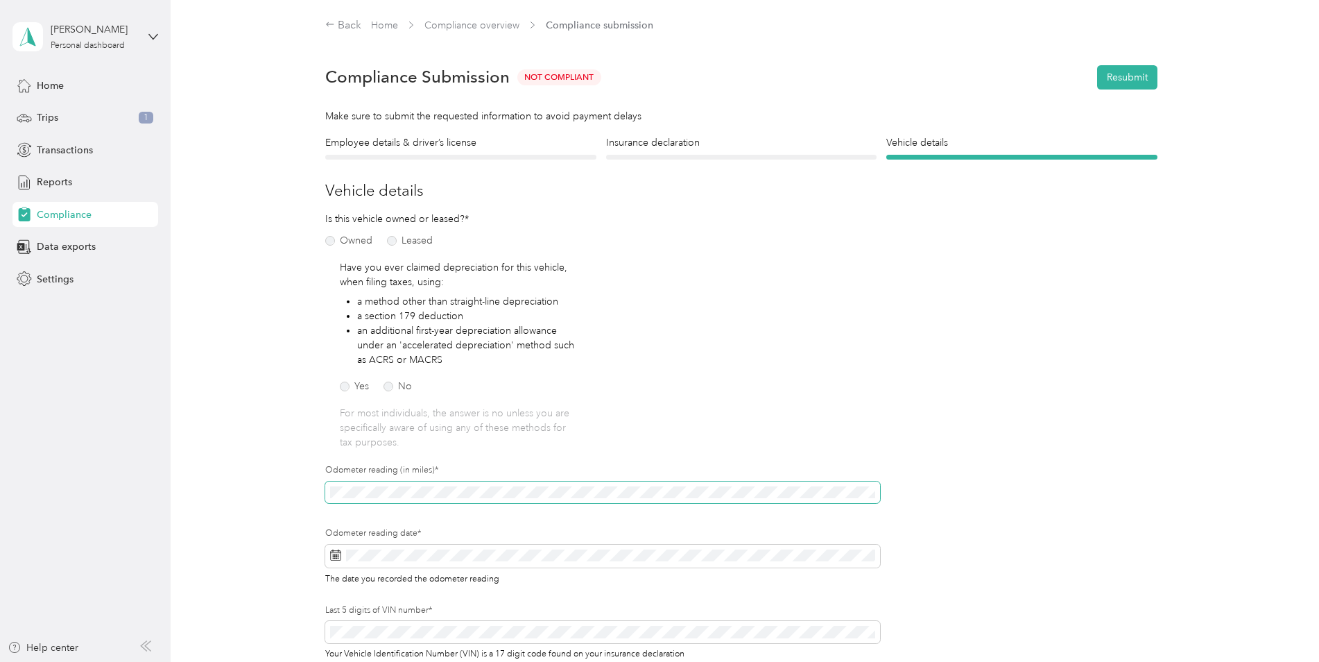
click at [318, 488] on div "Employee details & driver’s license License Insurance declaration Insurance Veh…" at bounding box center [741, 424] width 999 height 578
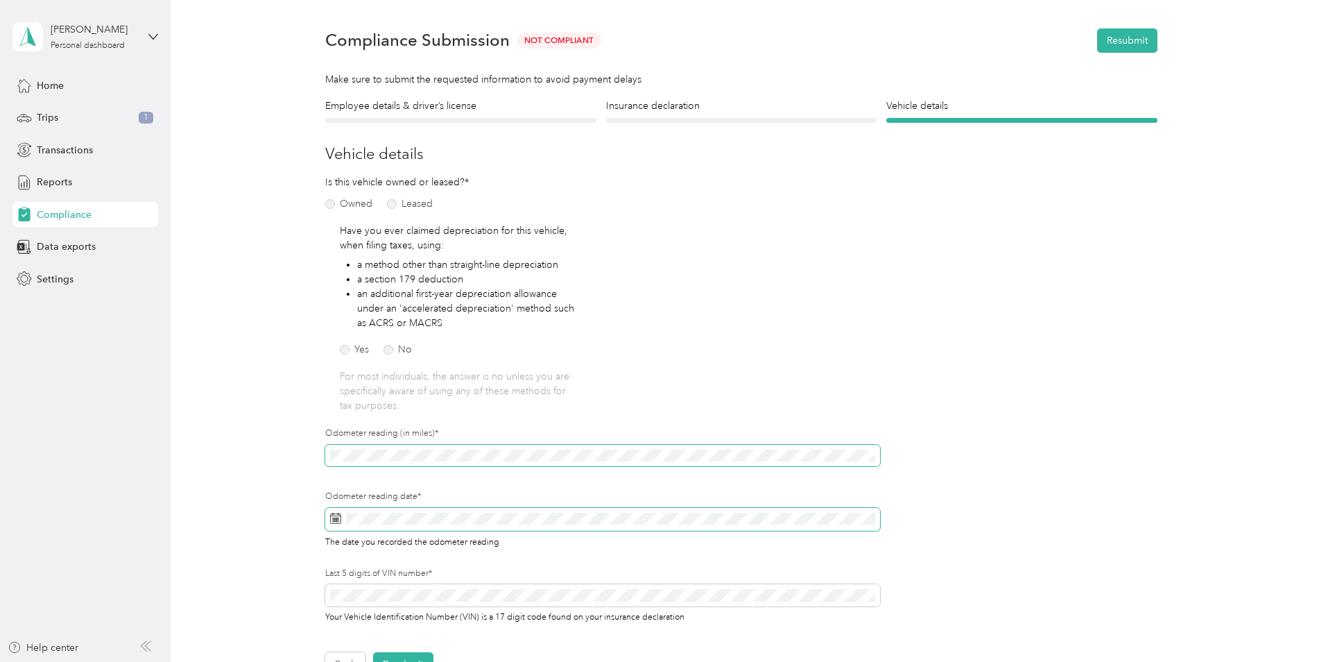
scroll to position [69, 0]
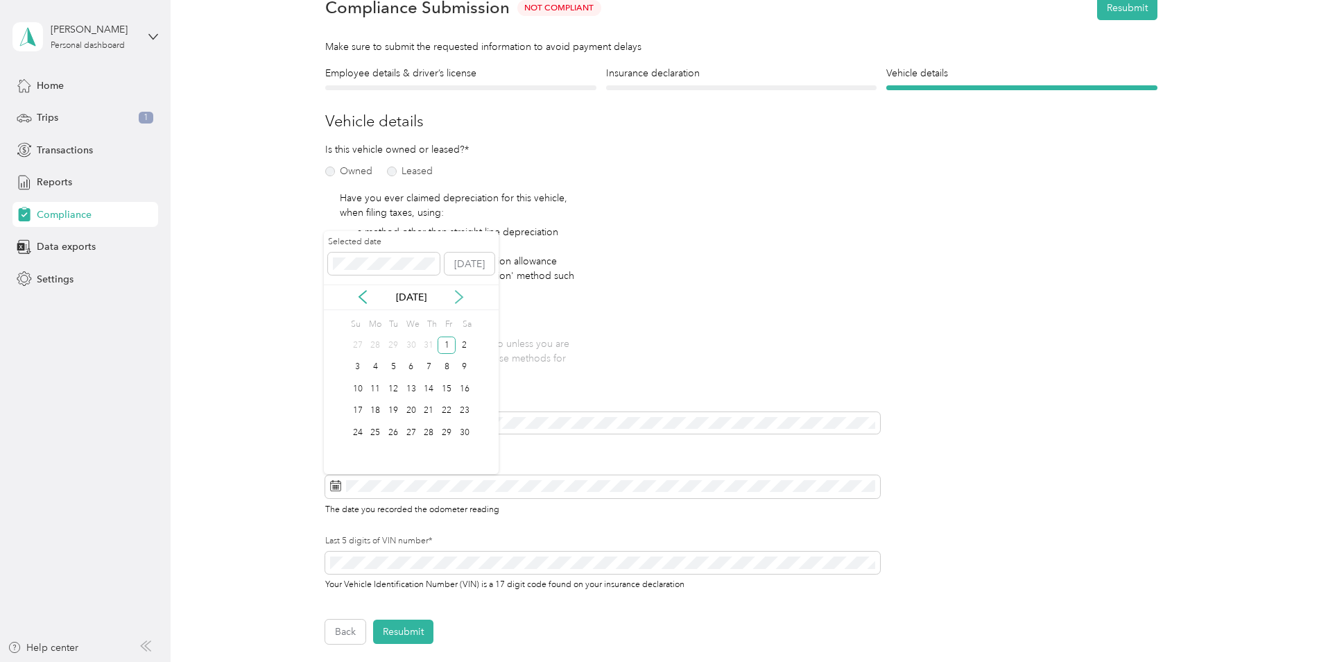
click at [455, 300] on icon at bounding box center [459, 297] width 14 height 14
click at [456, 300] on icon at bounding box center [459, 297] width 14 height 14
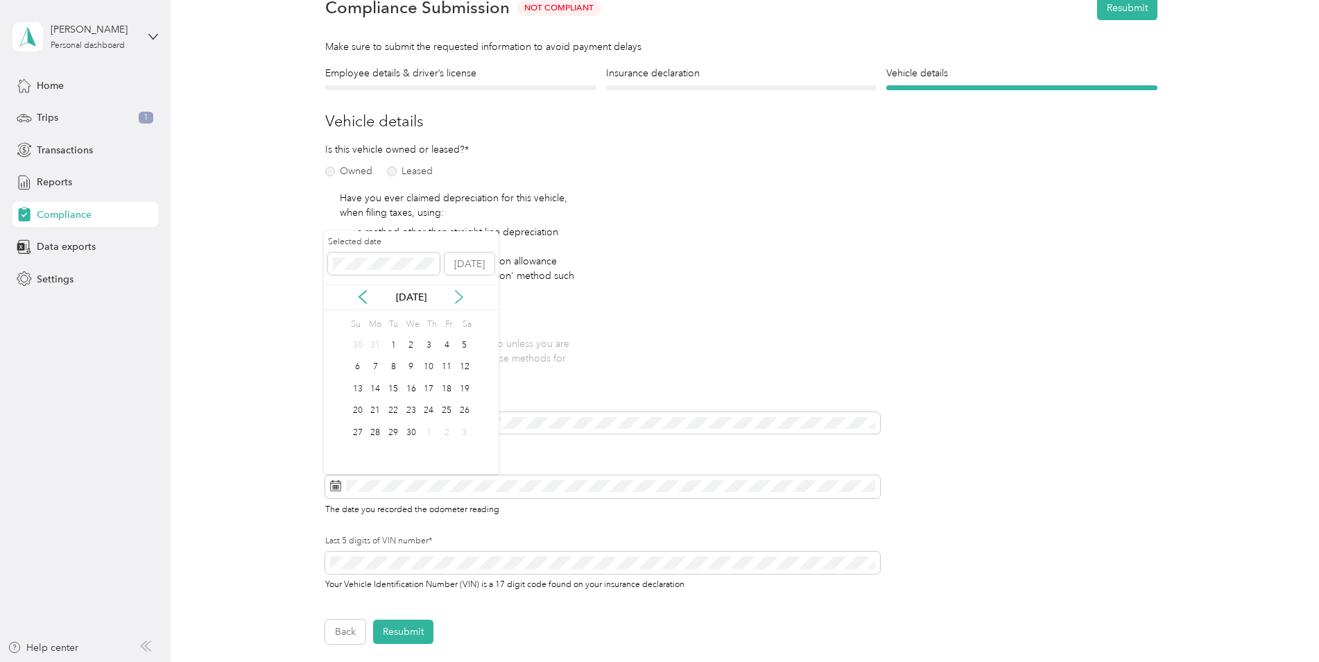
click at [456, 300] on icon at bounding box center [459, 297] width 14 height 14
click at [458, 304] on icon at bounding box center [459, 297] width 14 height 14
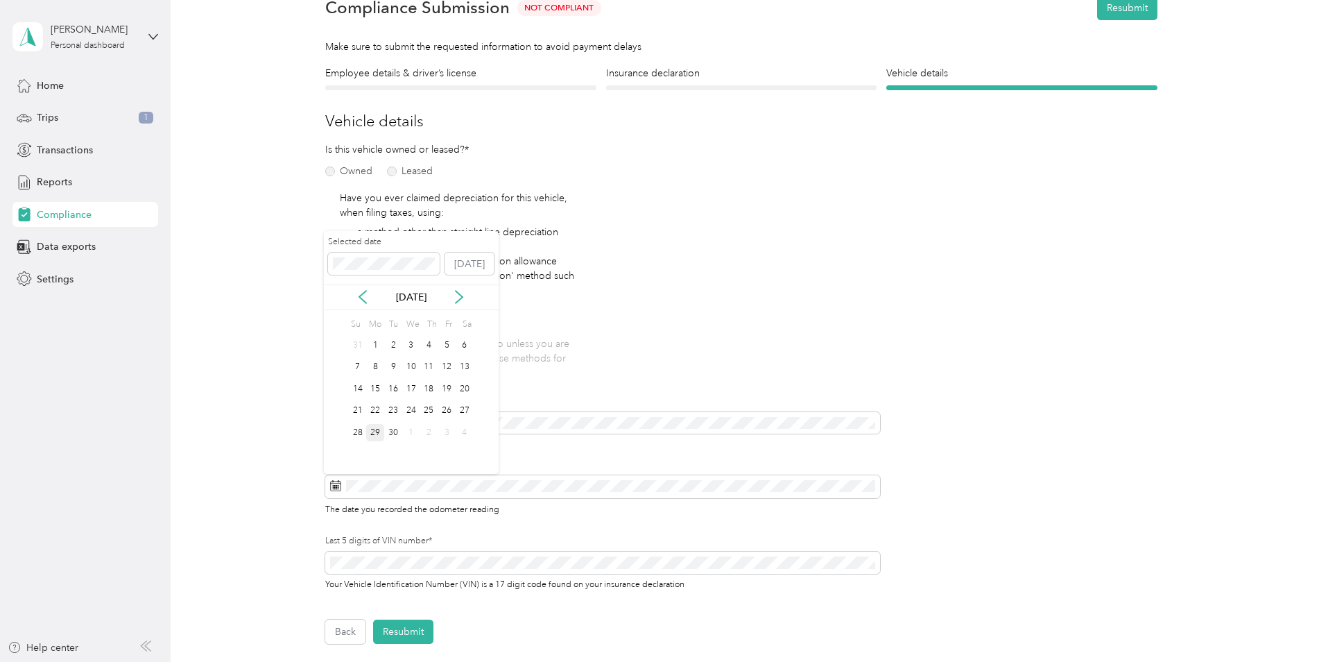
click at [373, 429] on div "29" at bounding box center [375, 432] width 18 height 17
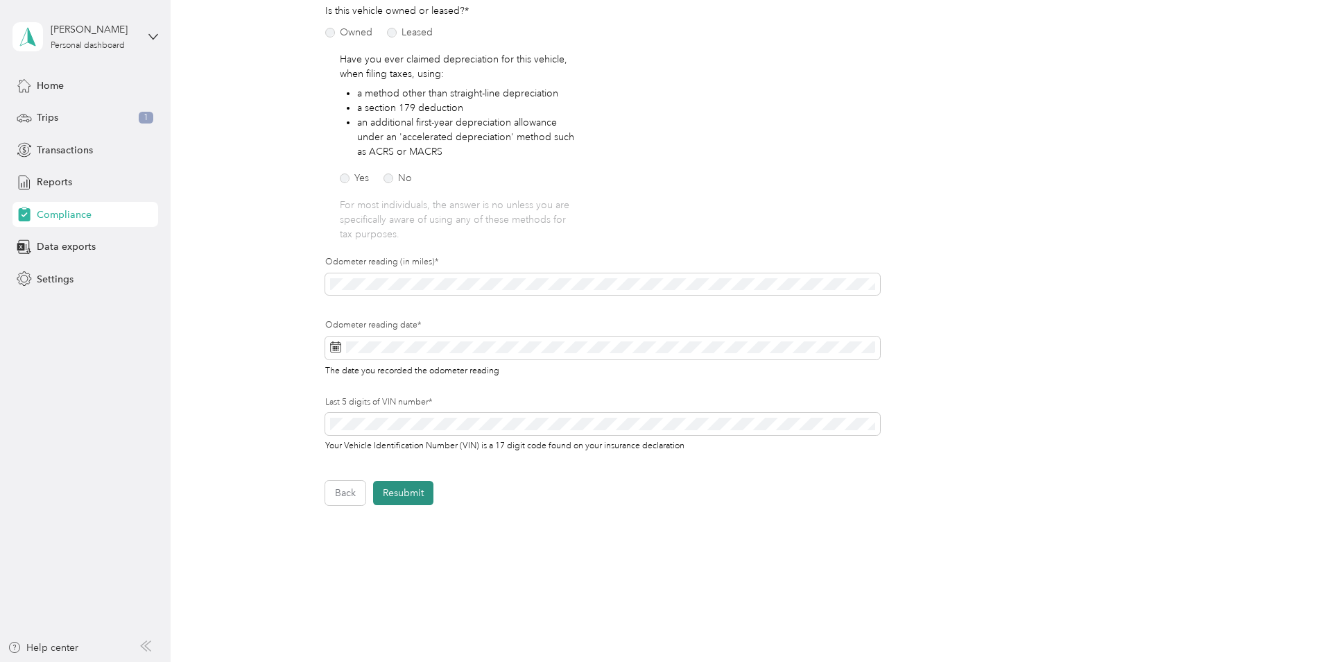
scroll to position [0, 0]
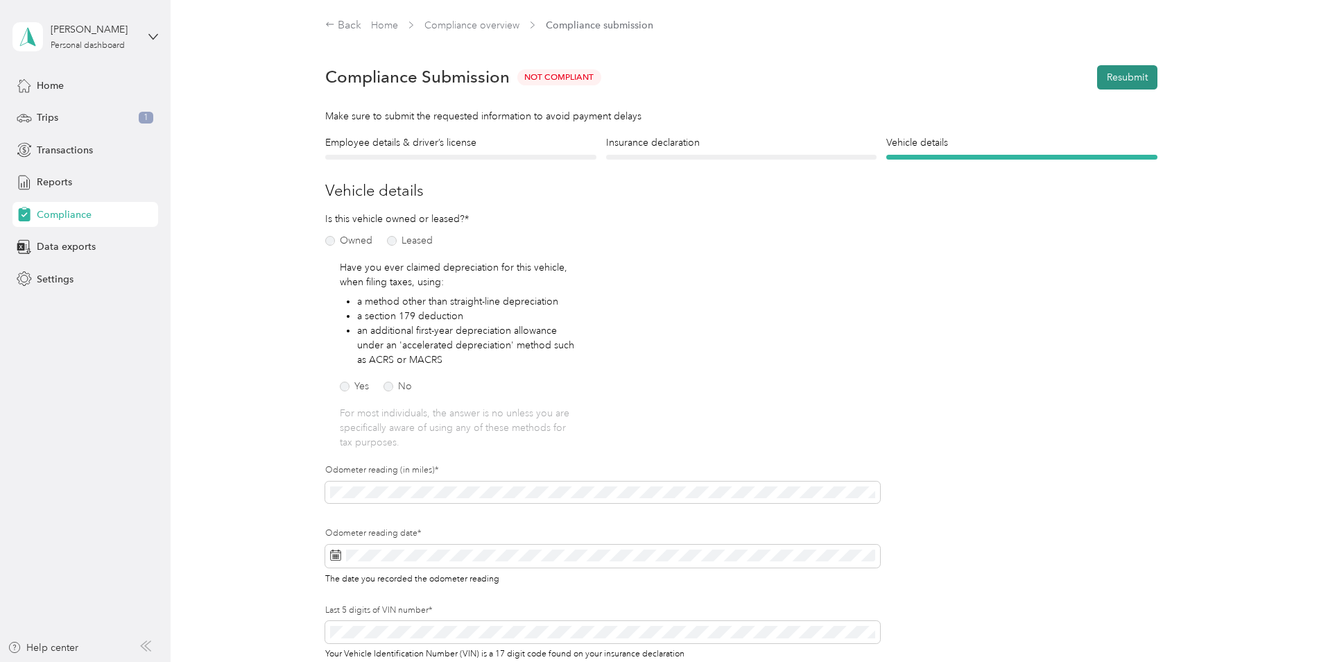
click at [1117, 74] on button "Resubmit" at bounding box center [1127, 77] width 60 height 24
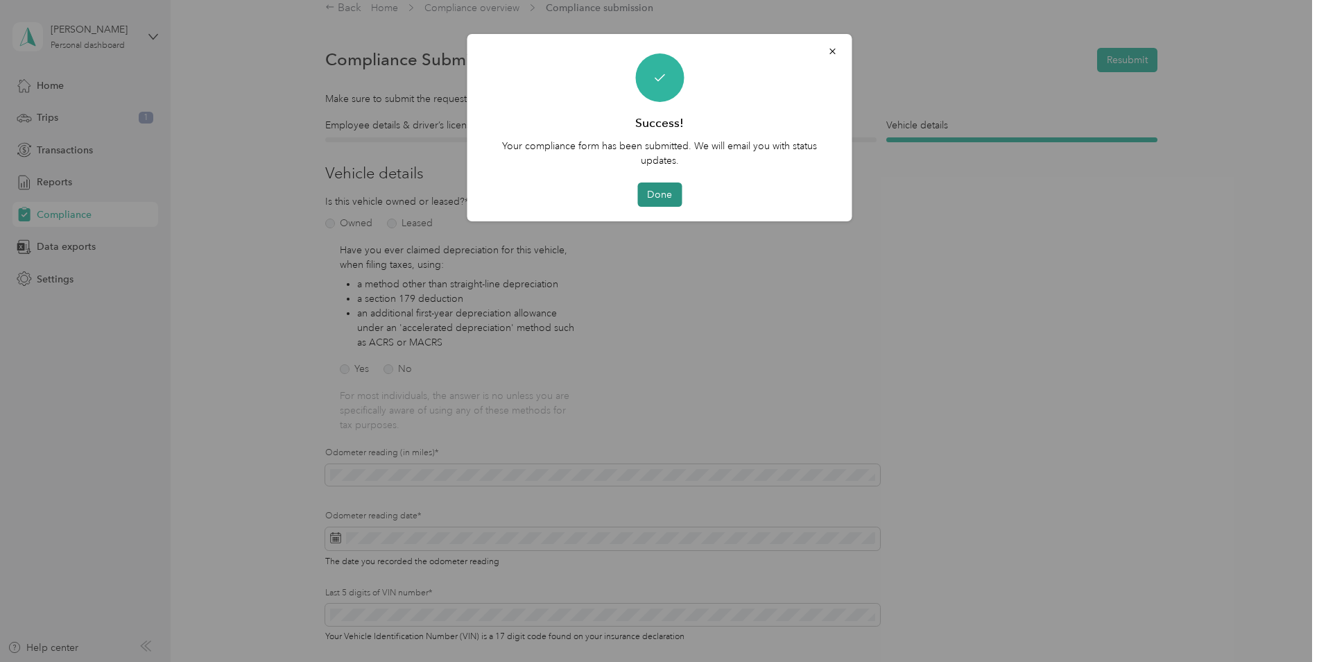
click at [668, 188] on button "Done" at bounding box center [659, 194] width 44 height 24
